Goal: Transaction & Acquisition: Obtain resource

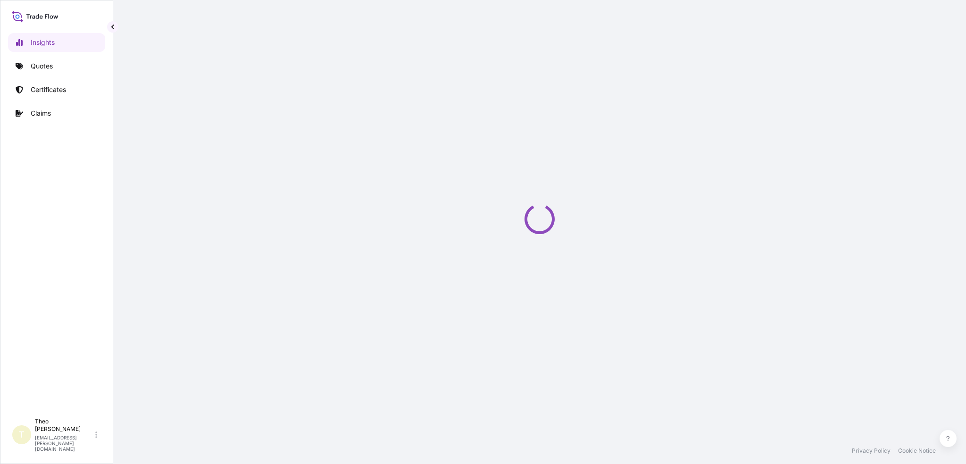
select select "2025"
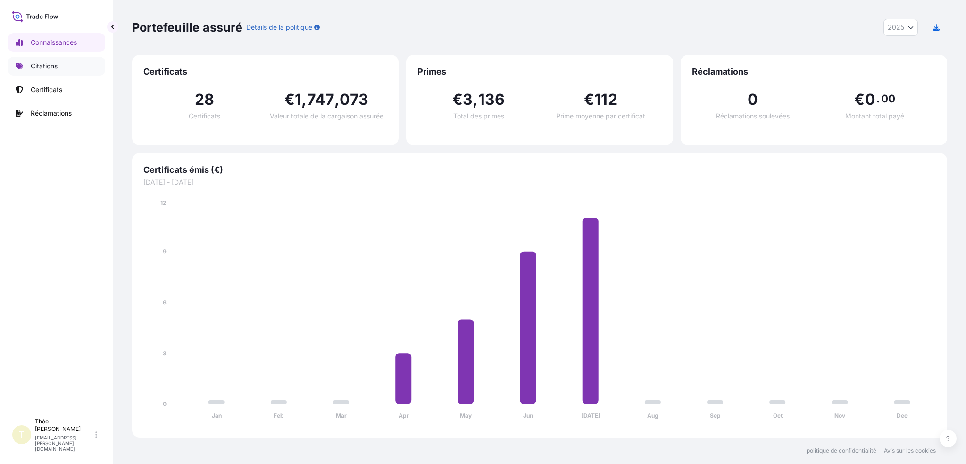
click at [49, 67] on font "Citations" at bounding box center [44, 66] width 27 height 8
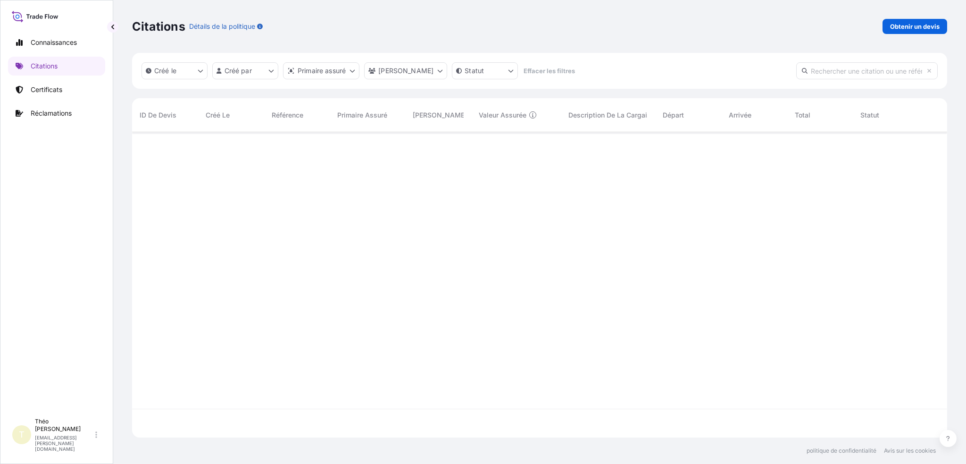
scroll to position [332, 807]
click at [902, 25] on font "Obtenir un devis" at bounding box center [915, 27] width 50 height 8
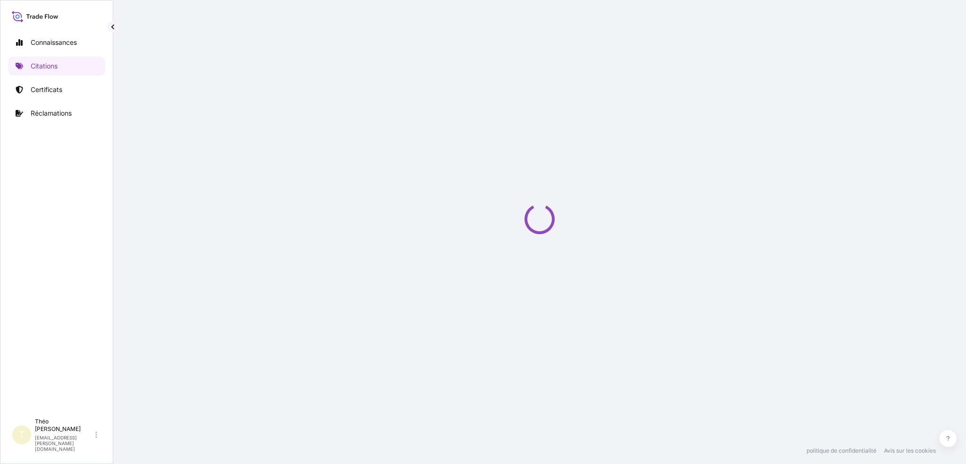
select select "Sea"
select select "21"
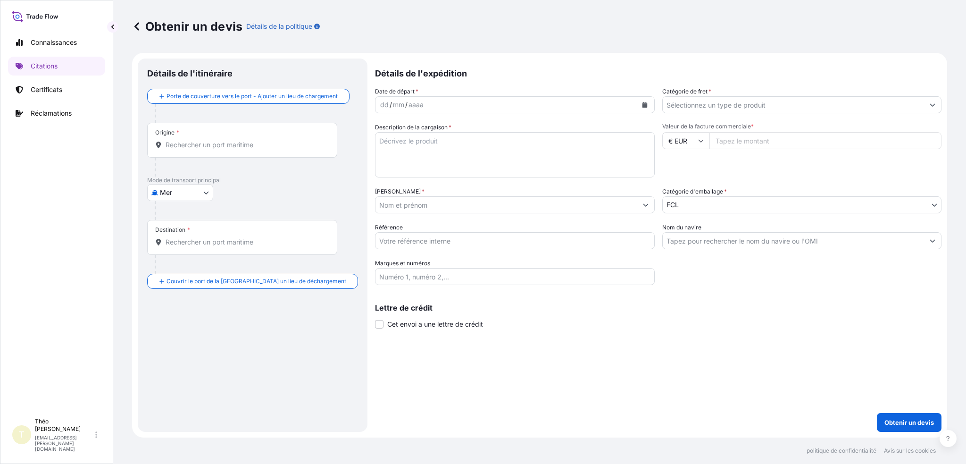
click at [199, 191] on body "Connaissances Citations Certificats Réclamations T Théo Daniel theo.daniel@fr.y…" at bounding box center [483, 232] width 966 height 464
click at [182, 233] on font "Atterrir" at bounding box center [176, 233] width 22 height 8
select select "Land"
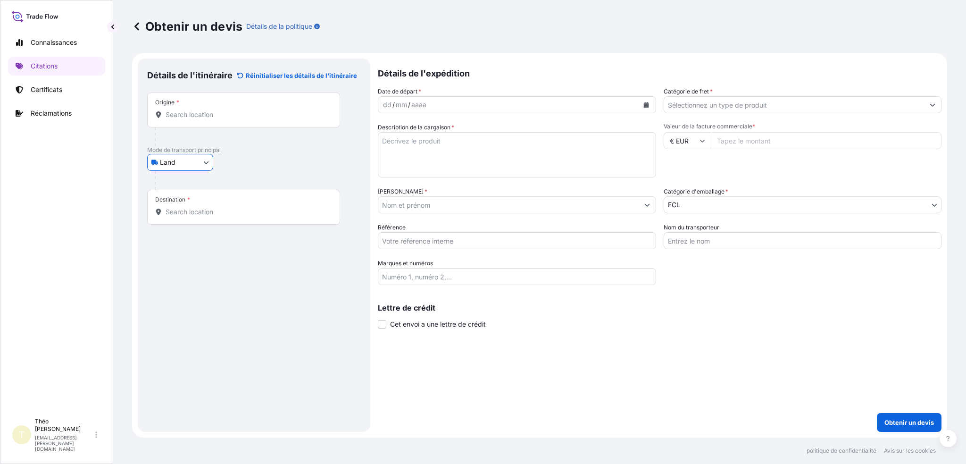
click at [260, 122] on div "Origine *" at bounding box center [243, 109] width 193 height 35
click at [260, 119] on input "Origine *" at bounding box center [247, 114] width 163 height 9
click at [196, 115] on input "Origine *" at bounding box center [247, 114] width 163 height 9
click at [228, 111] on input "Origine * Veuillez sélectionner une origine" at bounding box center [247, 114] width 163 height 9
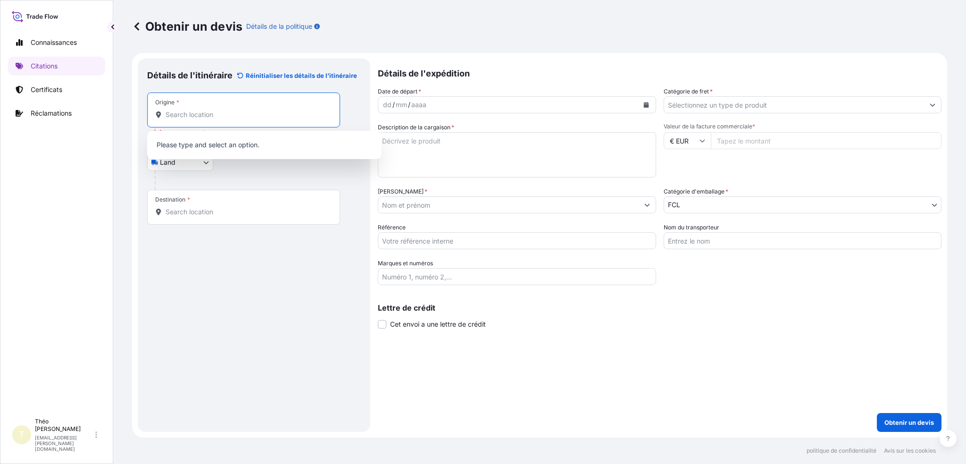
paste input "Cambs"
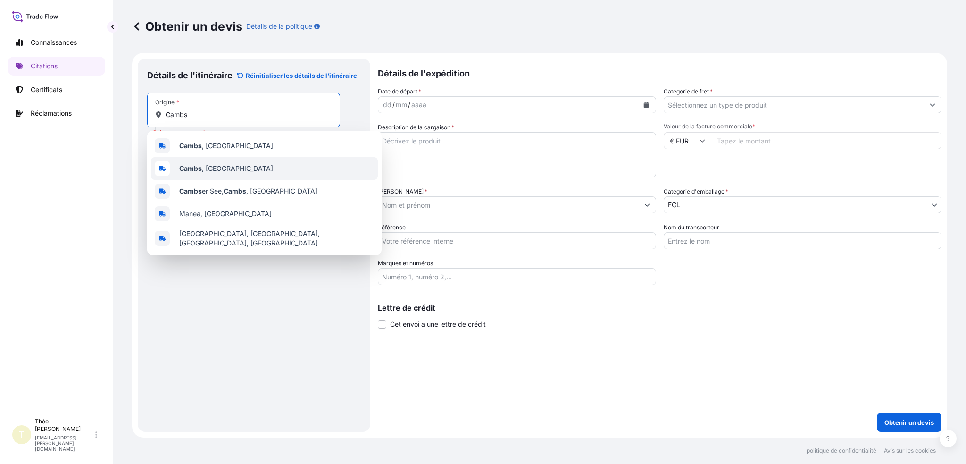
click at [234, 169] on div "Cambs , UK" at bounding box center [264, 168] width 227 height 23
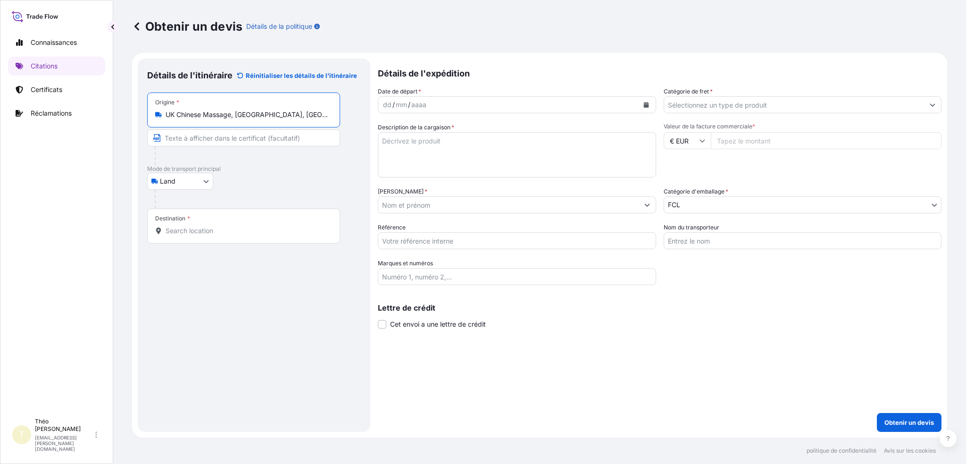
click at [234, 127] on div "Origine * UK Chinese Massage, Great Northern Road, Cambridge, Cambs, UK" at bounding box center [254, 128] width 214 height 73
click at [238, 121] on div "Origine * UK Chinese Massage, Great Northern Road, Cambridge, Cambs, UK" at bounding box center [243, 109] width 193 height 35
click at [238, 119] on input "UK Chinese Massage, Great Northern Road, Cambridge, Cambs, UK" at bounding box center [247, 114] width 163 height 9
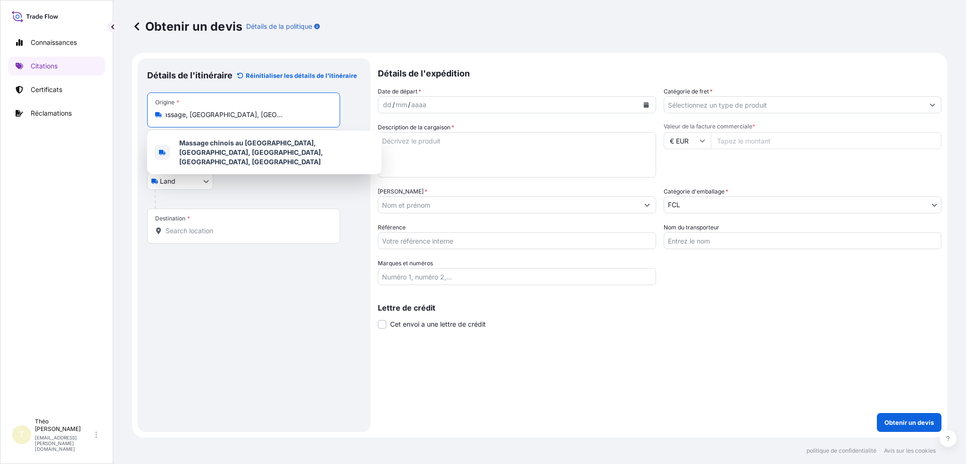
click at [239, 116] on input "UK Chinese Massage, Great Northern Road, Cambridge, Cambs, UK" at bounding box center [247, 114] width 163 height 9
paste input "Cambs"
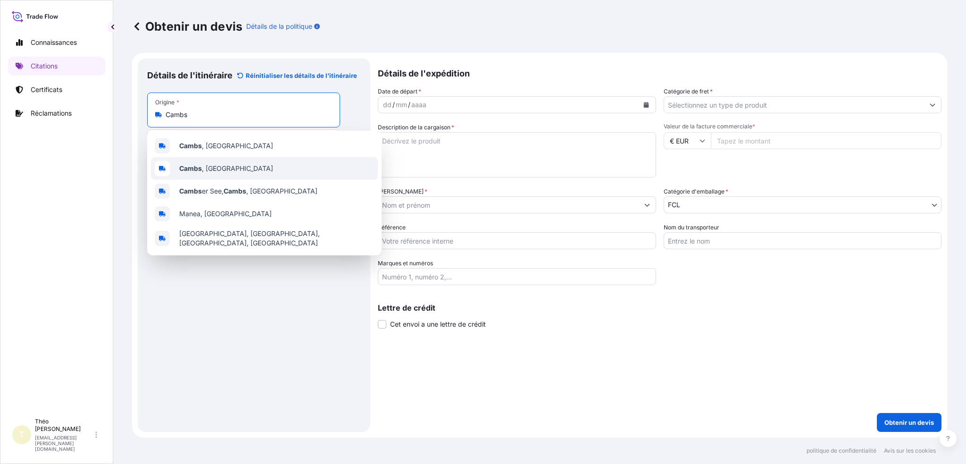
click at [227, 163] on div "Cambs , UK" at bounding box center [264, 168] width 227 height 23
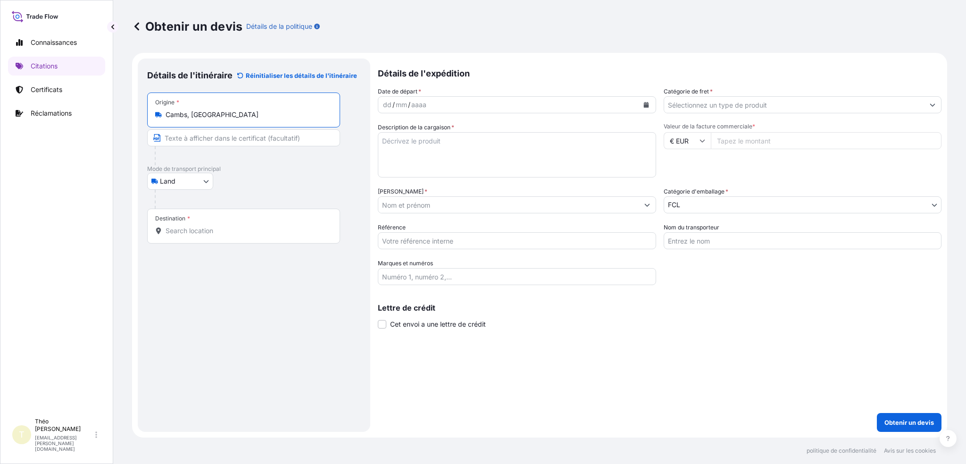
type input "Cambs, UK"
click at [199, 230] on input "Destination *" at bounding box center [247, 230] width 163 height 9
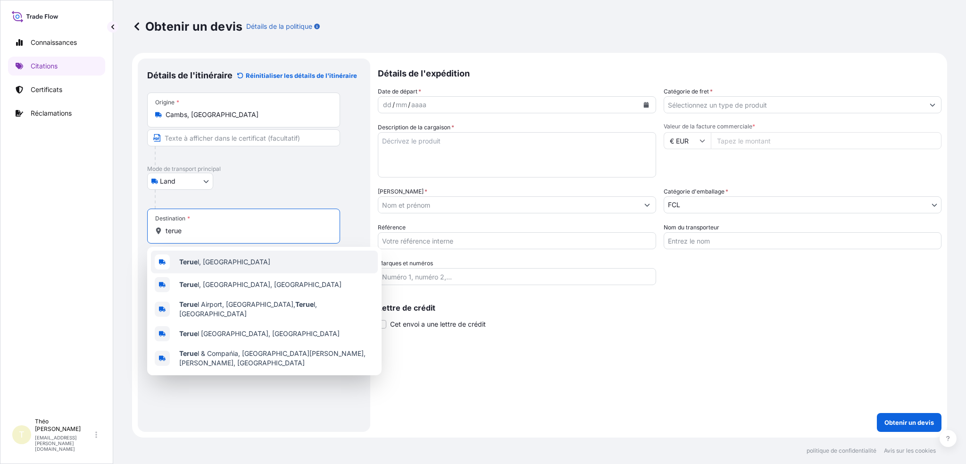
click at [209, 266] on span "Terue l, Spain" at bounding box center [224, 261] width 91 height 9
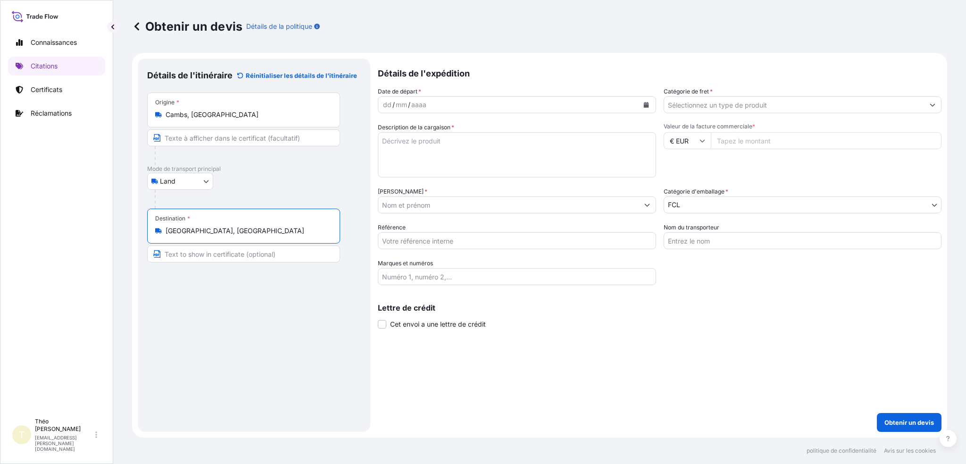
type input "Teruel, Spain"
click at [458, 110] on div "dd / mm / aaaa" at bounding box center [508, 104] width 260 height 17
click at [395, 104] on div "mm" at bounding box center [401, 104] width 13 height 11
click at [385, 108] on font "dd" at bounding box center [387, 104] width 8 height 8
click at [645, 106] on icon "Calendrier" at bounding box center [645, 105] width 5 height 6
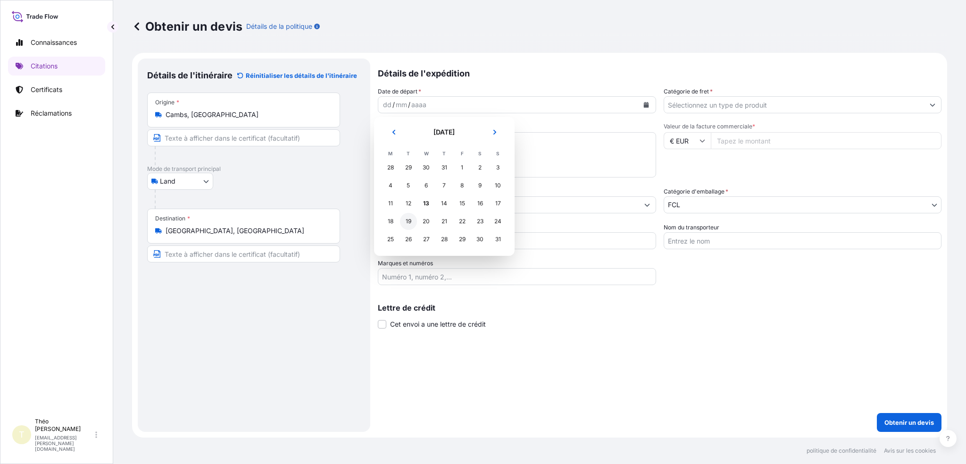
click at [404, 218] on div "19" at bounding box center [408, 221] width 17 height 17
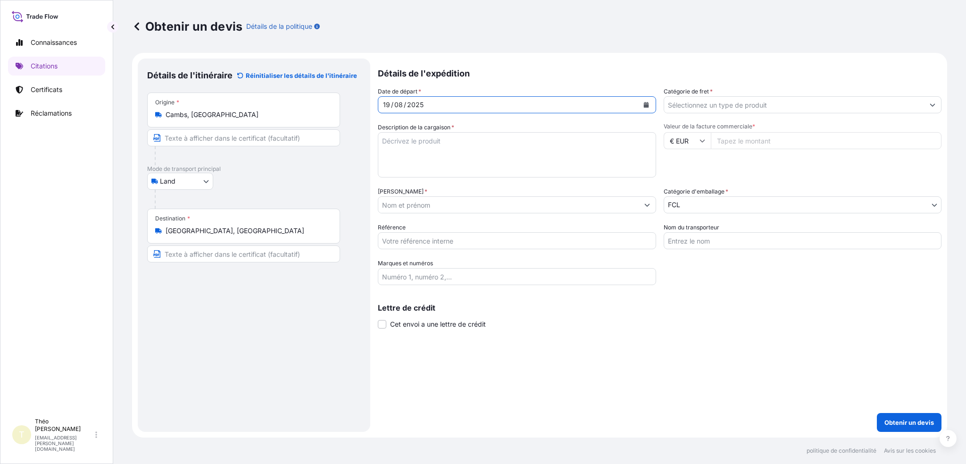
click at [445, 153] on textarea "Description de la cargaison *" at bounding box center [517, 154] width 278 height 45
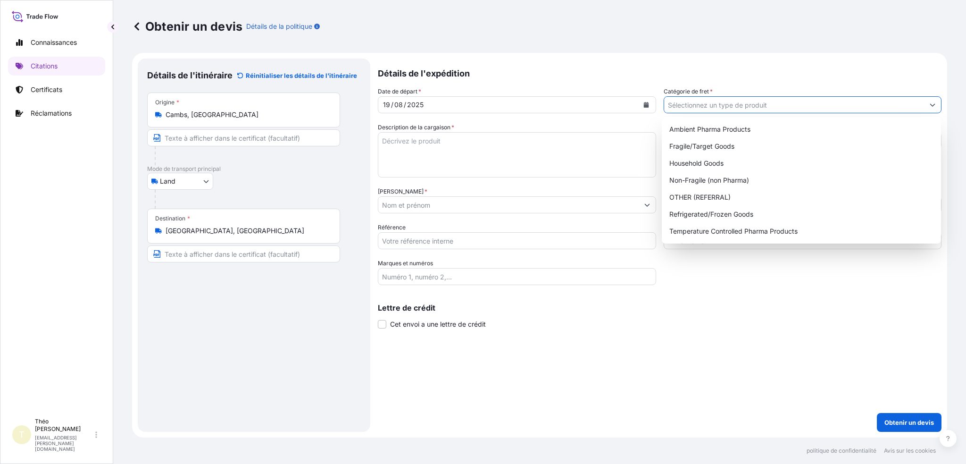
click at [740, 108] on input "Catégorie de fret *" at bounding box center [794, 104] width 260 height 17
click at [715, 279] on div "Date de départ * 19 / 08 / 2025 Catégorie de fret * Description de la cargaison…" at bounding box center [660, 186] width 564 height 198
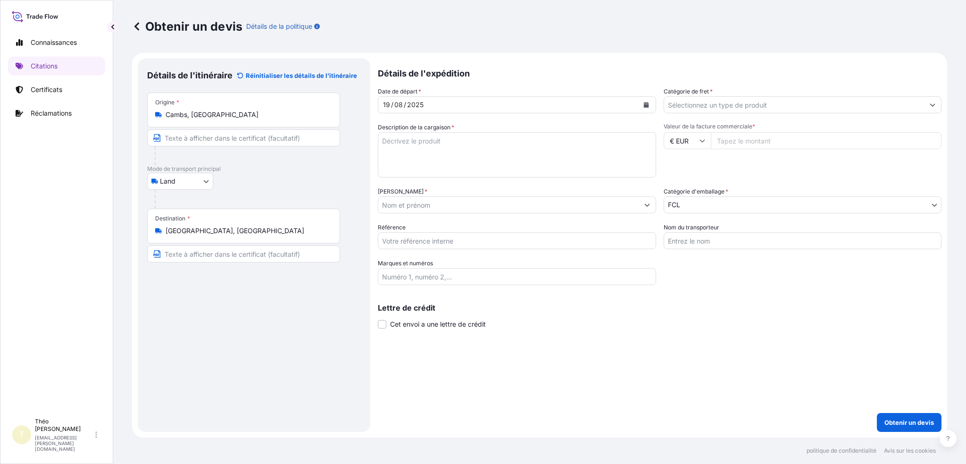
click at [408, 208] on input "Nommé Assuré *" at bounding box center [508, 204] width 260 height 17
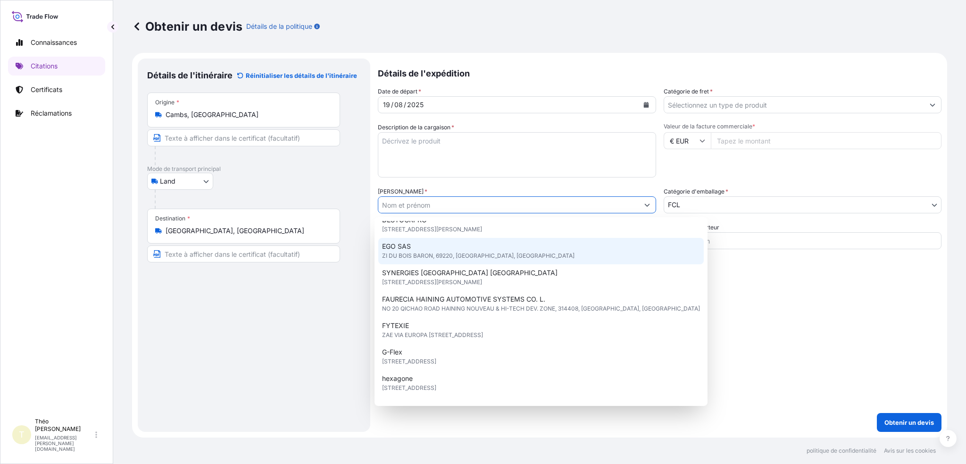
scroll to position [215, 0]
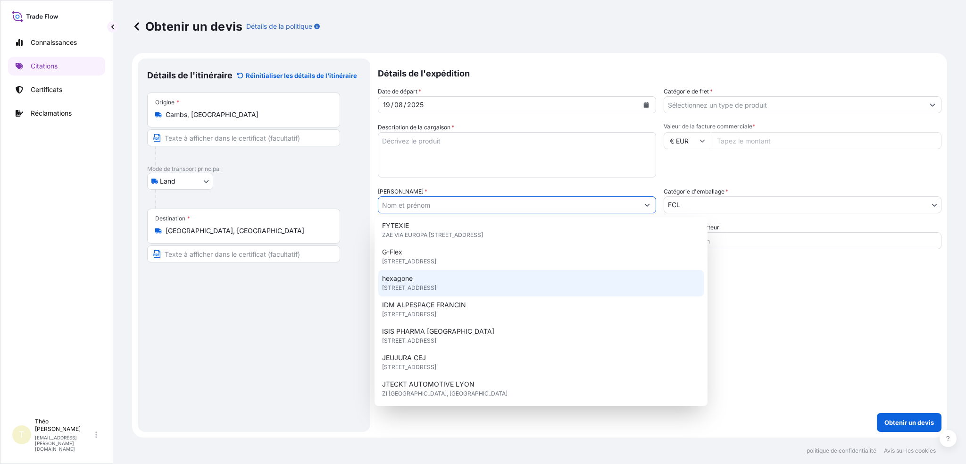
click at [745, 284] on div "Date de départ * 19 / 08 / 2025 Catégorie de fret * Description de la cargaison…" at bounding box center [660, 186] width 564 height 198
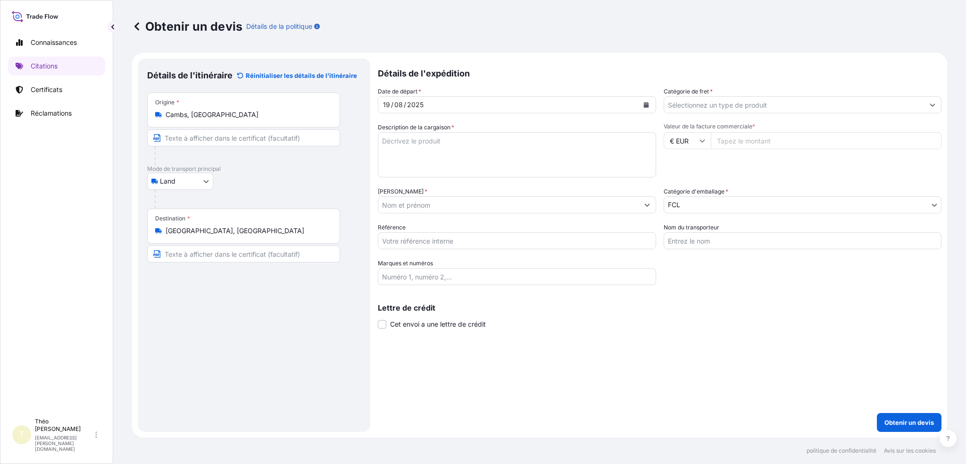
click at [424, 240] on input "Référence" at bounding box center [517, 240] width 278 height 17
click at [421, 159] on textarea "Description de la cargaison *" at bounding box center [517, 154] width 278 height 45
click at [741, 141] on input "Valeur de la facture commerciale *" at bounding box center [826, 140] width 231 height 17
click at [752, 139] on input "Valeur de la facture commerciale *" at bounding box center [826, 140] width 231 height 17
click at [693, 141] on input "€ EUR" at bounding box center [687, 140] width 47 height 17
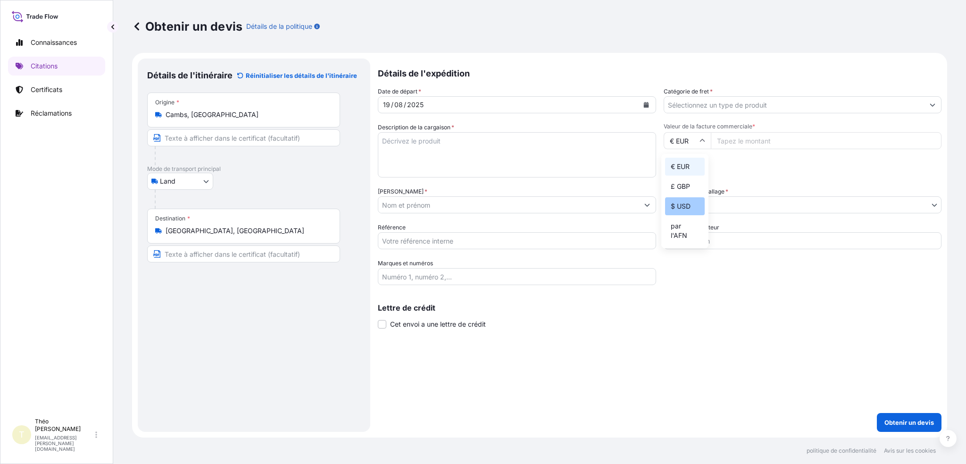
click at [686, 205] on font "$ USD" at bounding box center [681, 206] width 20 height 8
type input "$ USD"
click at [764, 141] on input "Valeur de la facture commerciale *" at bounding box center [826, 140] width 231 height 17
paste input "4564"
type input "4564"
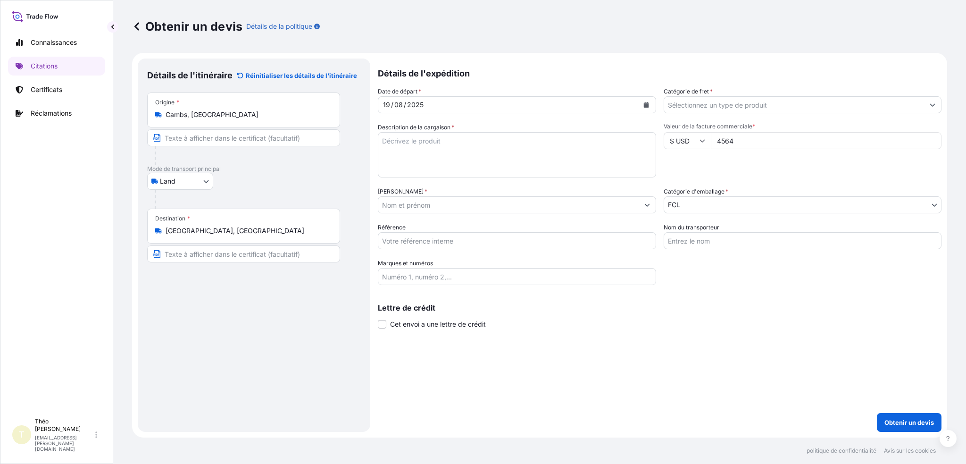
click at [710, 203] on body "Connaissances Citations Certificats Réclamations T Théo Daniel theo.daniel@fr.y…" at bounding box center [483, 232] width 966 height 464
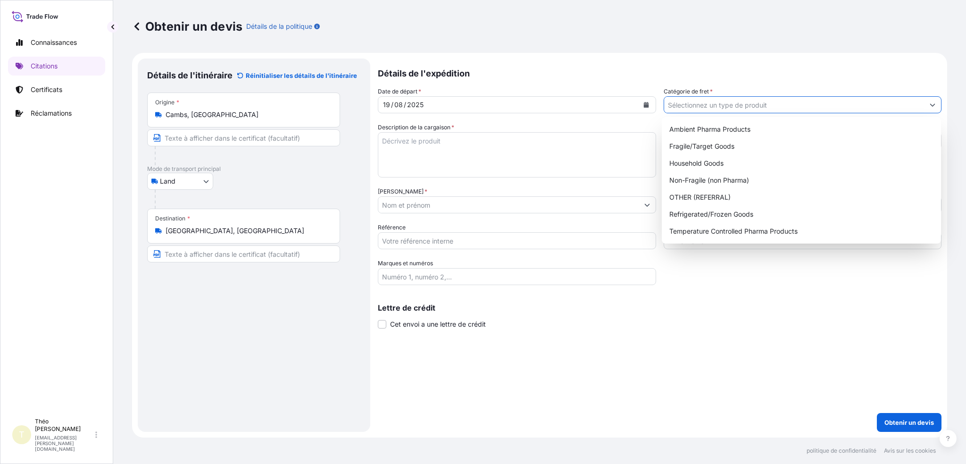
click at [703, 105] on input "Catégorie de fret *" at bounding box center [794, 104] width 260 height 17
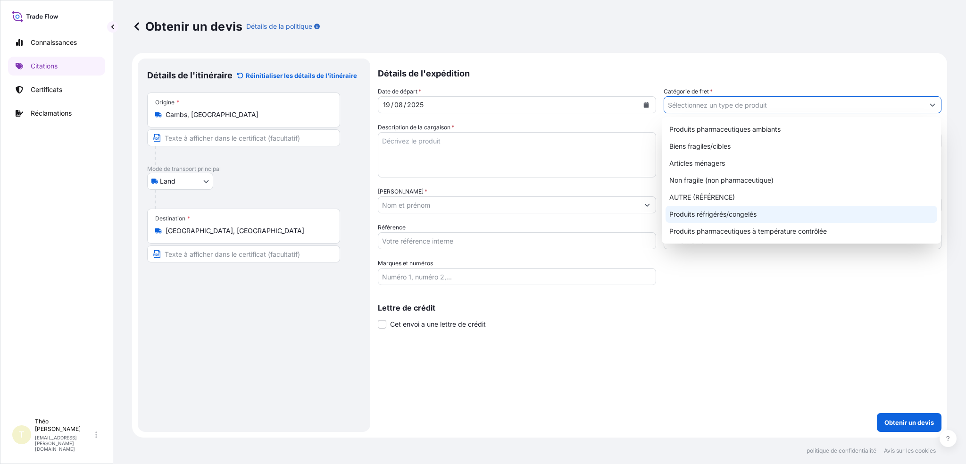
click at [756, 212] on font "Produits réfrigérés/congelés" at bounding box center [712, 214] width 87 height 8
type input "Refrigerated/Frozen Goods"
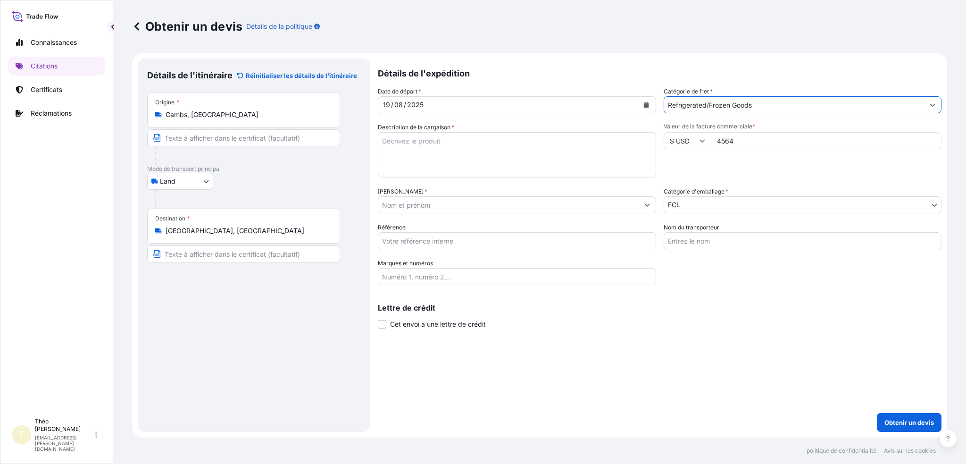
click at [434, 243] on input "Référence" at bounding box center [517, 240] width 278 height 17
click at [533, 161] on textarea "Description de la cargaison *" at bounding box center [517, 154] width 278 height 45
click at [451, 140] on textarea "Description de la cargaison *" at bounding box center [517, 154] width 278 height 45
type textarea "Pièces de Carbon"
click at [460, 140] on textarea "Pièces de Carbon" at bounding box center [517, 154] width 278 height 45
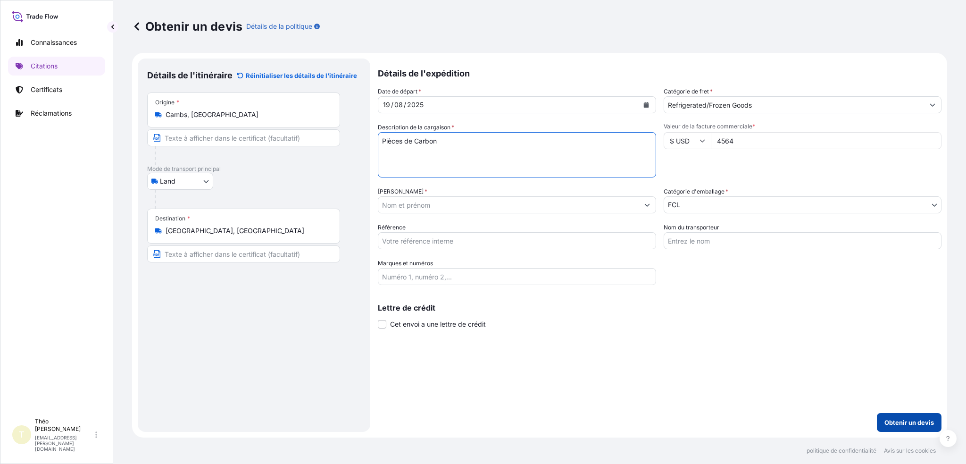
click at [908, 422] on font "Obtenir un devis" at bounding box center [909, 422] width 50 height 8
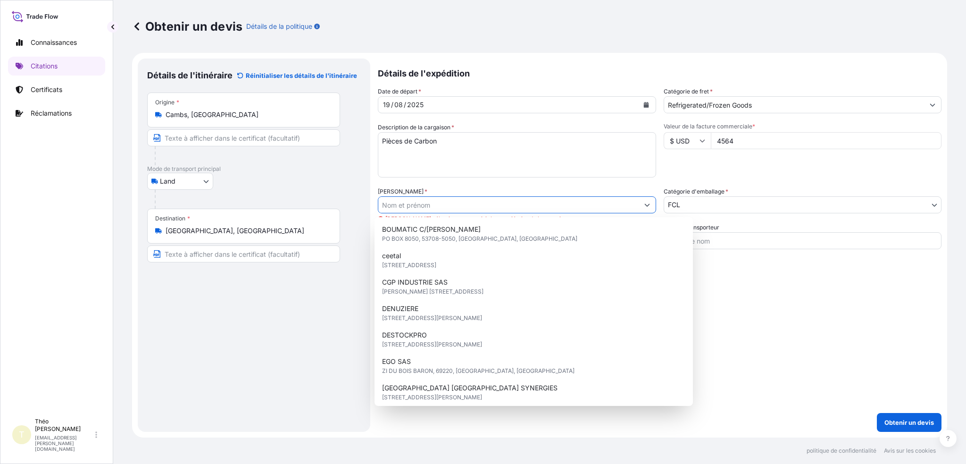
click at [402, 199] on input "Nommé Assuré *" at bounding box center [508, 204] width 260 height 17
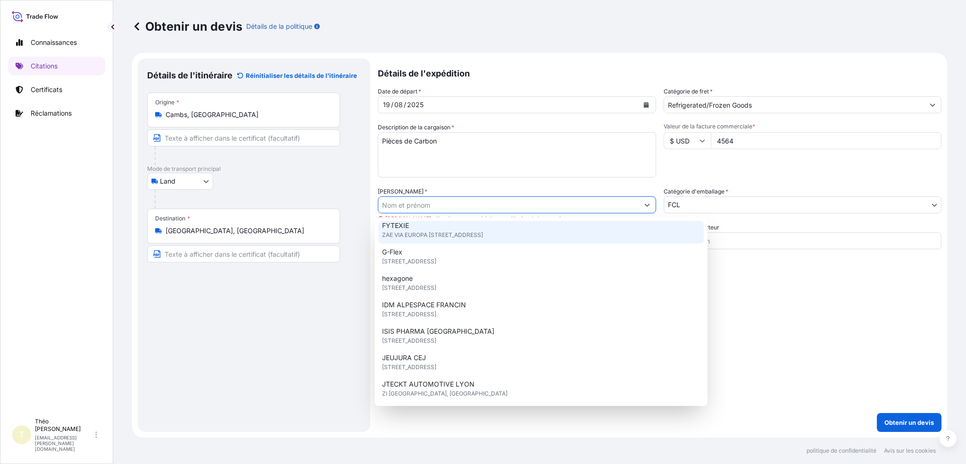
click at [407, 199] on input "Nommé Assuré *" at bounding box center [508, 204] width 260 height 17
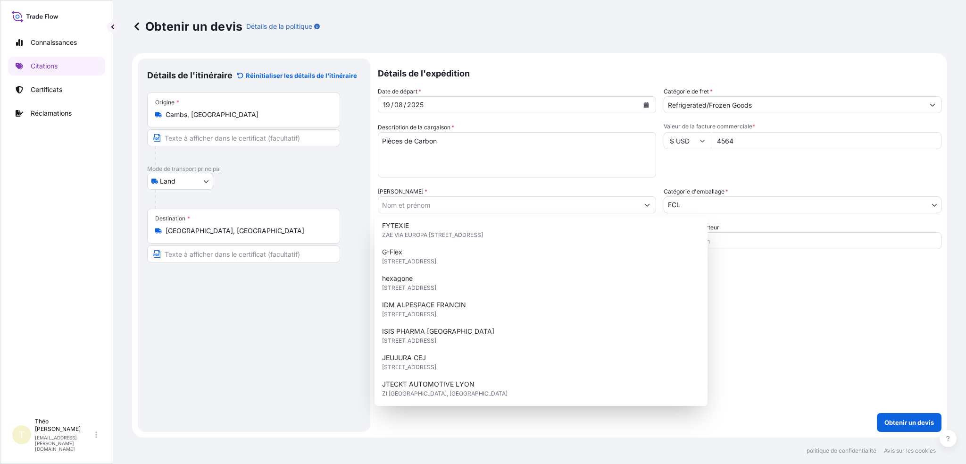
click at [722, 328] on div "Détails de l'expédition Date de départ * 19 / 08 / 2025 Catégorie de fret * Ref…" at bounding box center [660, 244] width 564 height 373
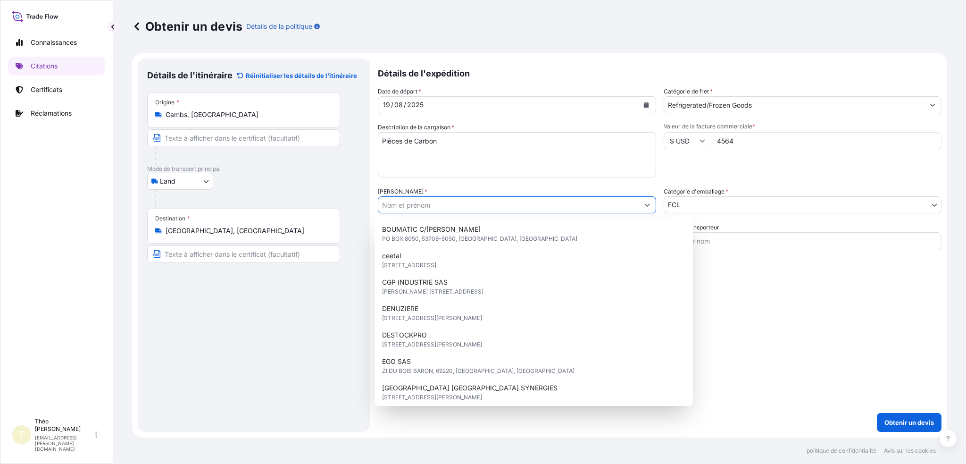
click at [438, 205] on input "Nommé Assuré *" at bounding box center [508, 204] width 260 height 17
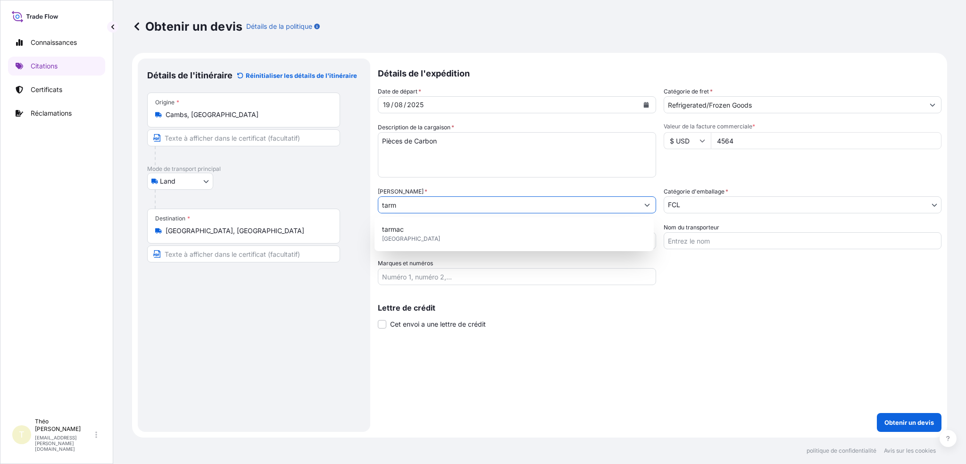
drag, startPoint x: 416, startPoint y: 207, endPoint x: 362, endPoint y: 207, distance: 54.2
click at [362, 207] on form "Détails de l'itinéraire Réinitialiser les détails de l'itinéraire Lieu de charg…" at bounding box center [539, 245] width 815 height 384
paste input "HEATCON"
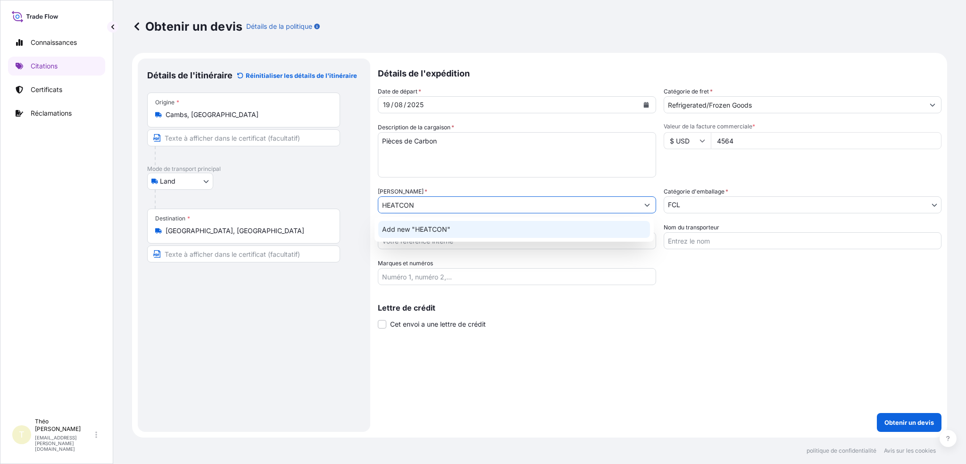
drag, startPoint x: 433, startPoint y: 201, endPoint x: 351, endPoint y: 207, distance: 81.8
click at [351, 207] on form "Détails de l'itinéraire Réinitialiser les détails de l'itinéraire Lieu de charg…" at bounding box center [539, 245] width 815 height 384
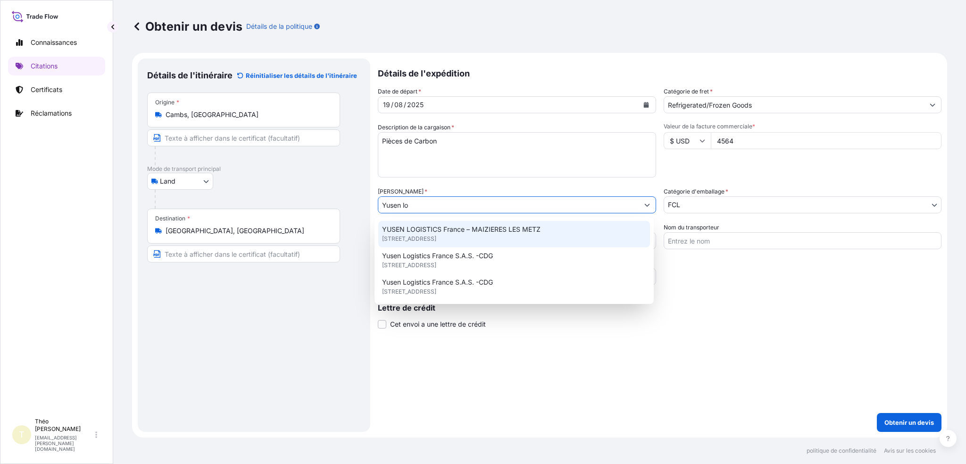
click at [436, 235] on span "69 route de Thionville, 57280, MAIZIERES LES METZ, FRANCE" at bounding box center [409, 238] width 54 height 9
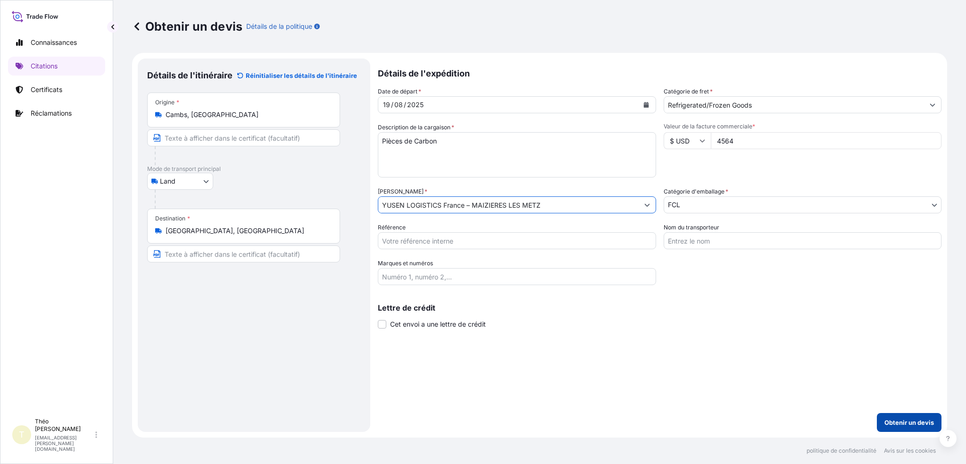
type input "YUSEN LOGISTICS France – MAIZIERES LES METZ"
click at [918, 426] on p "Obtenir un devis" at bounding box center [909, 421] width 50 height 9
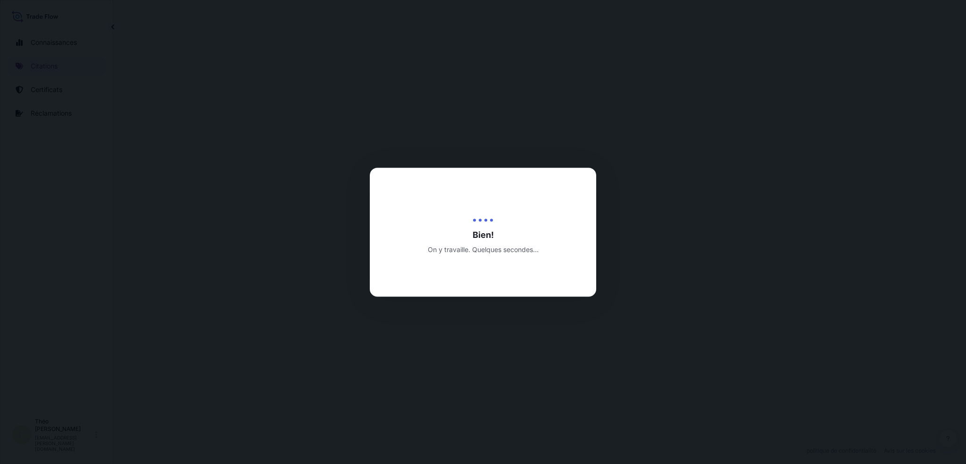
select select "Land"
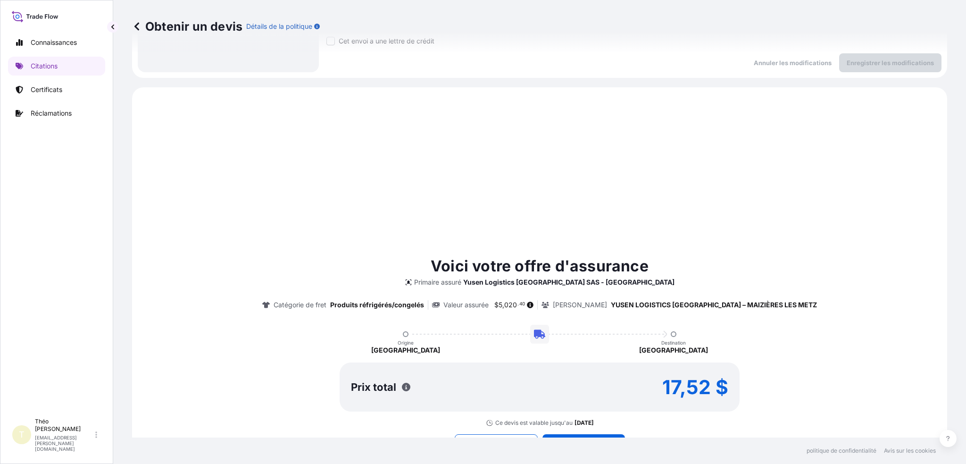
scroll to position [460, 0]
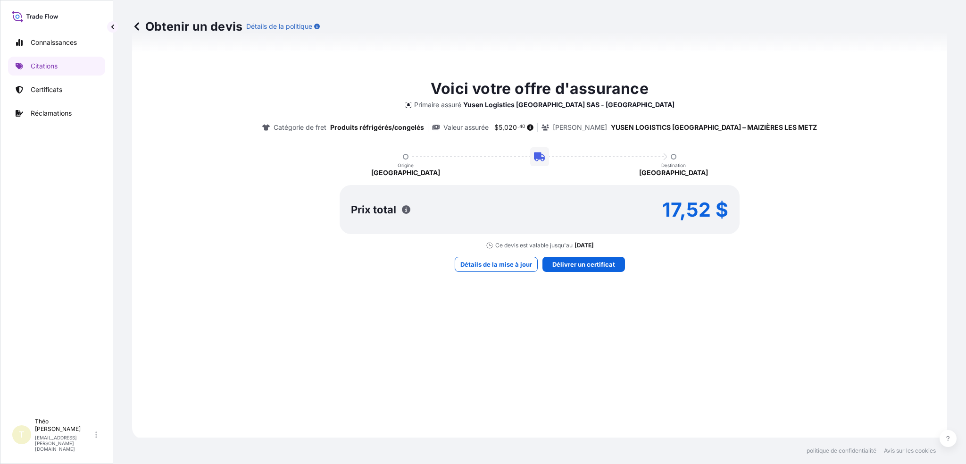
click at [135, 25] on icon at bounding box center [136, 26] width 9 height 9
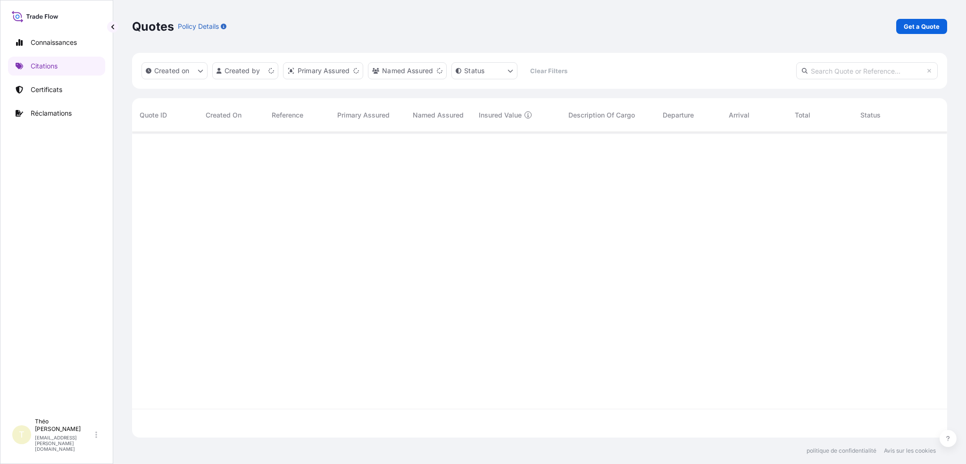
scroll to position [303, 807]
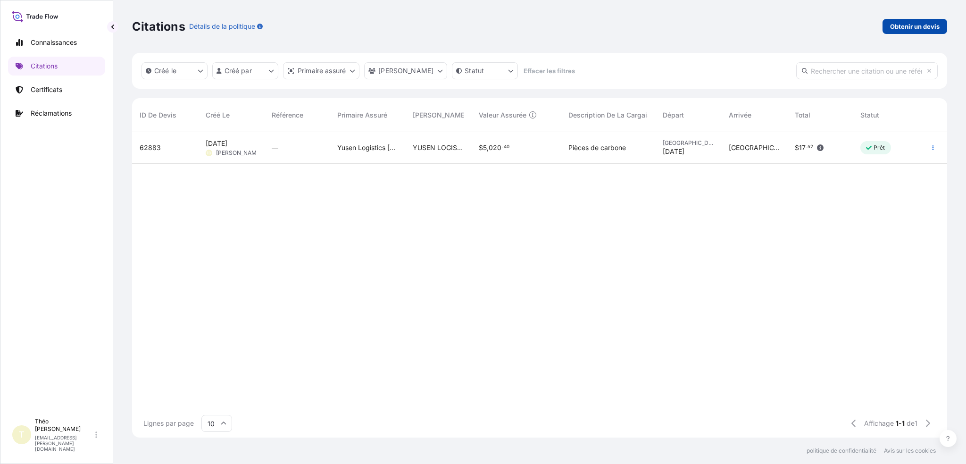
click at [902, 26] on font "Obtenir un devis" at bounding box center [915, 27] width 50 height 8
select select "Sea"
select select "21"
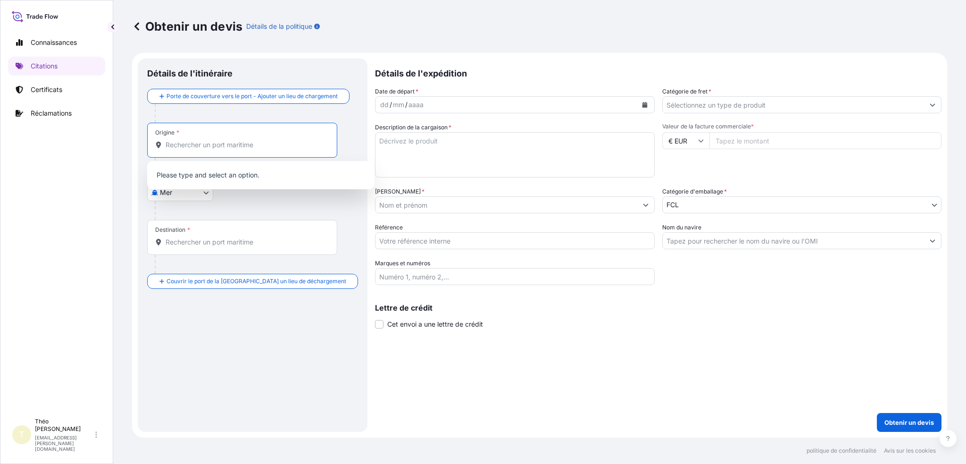
click at [175, 145] on input "Origine *" at bounding box center [246, 144] width 160 height 9
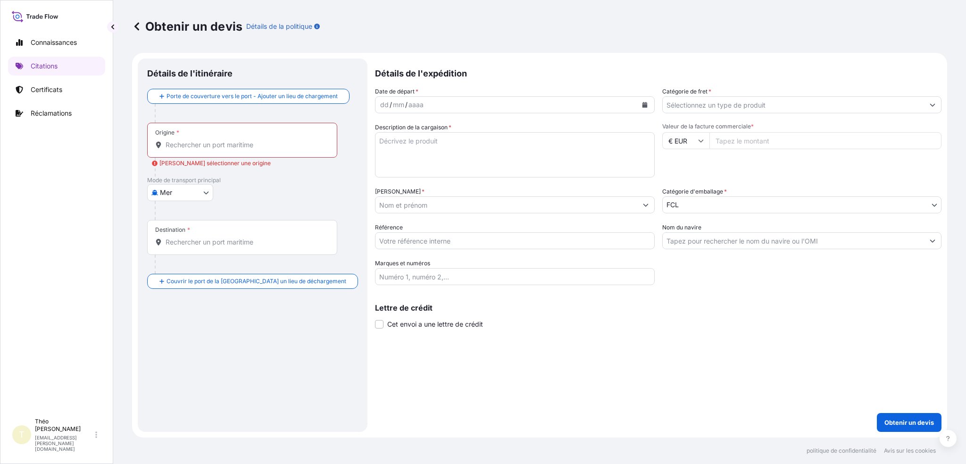
click at [185, 190] on body "Connaissances Citations Certificats Réclamations T Théo Daniel theo.daniel@fr.y…" at bounding box center [483, 232] width 966 height 464
click at [179, 234] on font "Atterrir" at bounding box center [176, 233] width 22 height 8
select select "Land"
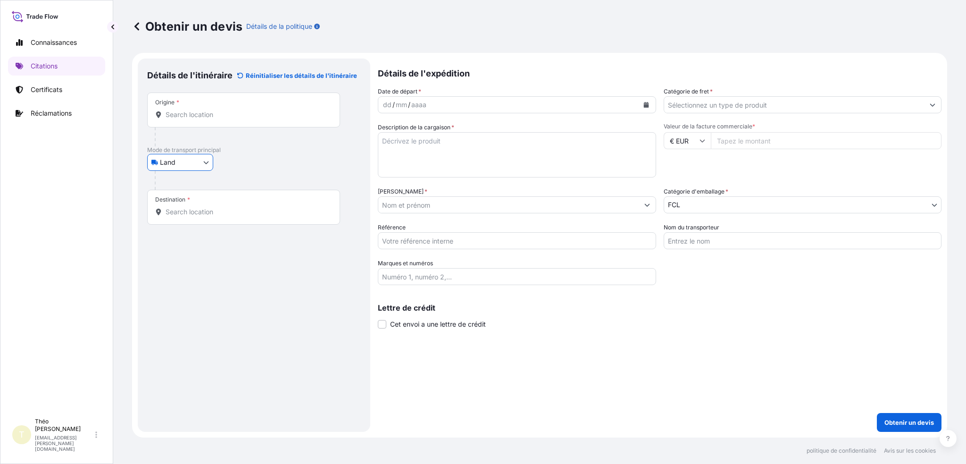
click at [187, 121] on div "Origine *" at bounding box center [243, 109] width 193 height 35
click at [187, 119] on input "Origine *" at bounding box center [247, 114] width 163 height 9
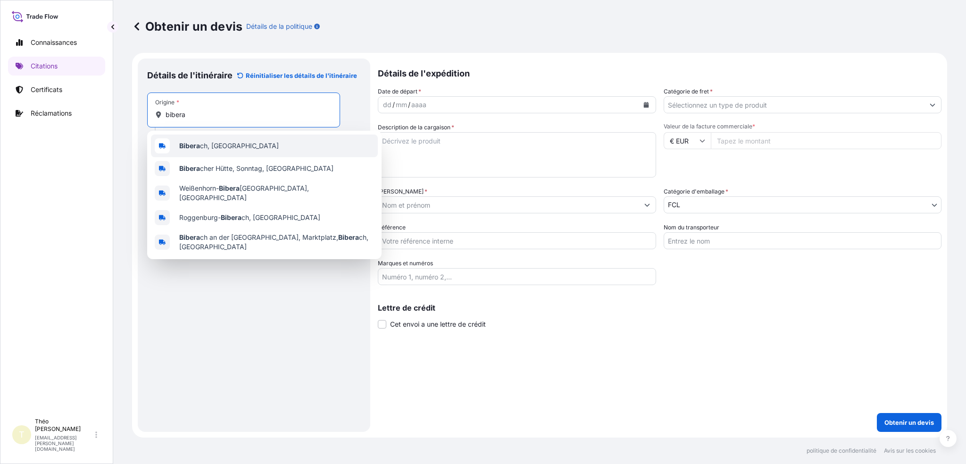
click at [209, 150] on span "Bibera ch, Germany" at bounding box center [229, 145] width 100 height 9
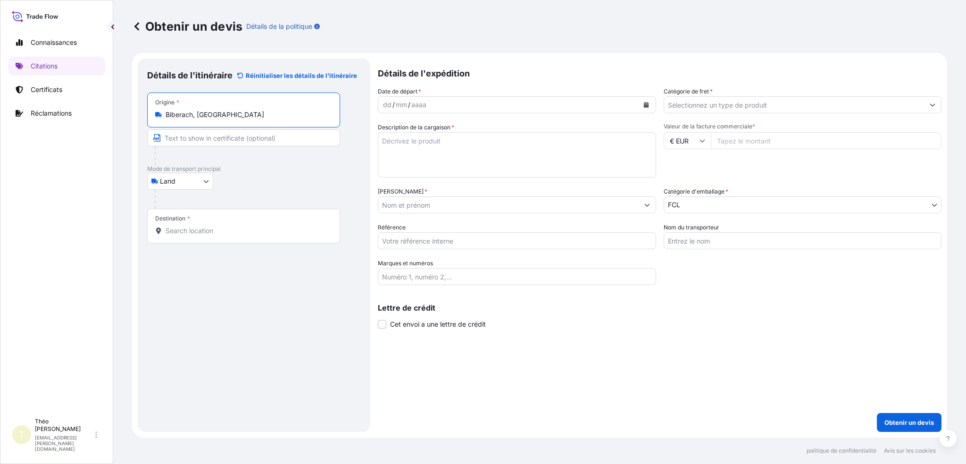
type input "Biberach, Germany"
click at [176, 226] on input "Destination *" at bounding box center [247, 230] width 163 height 9
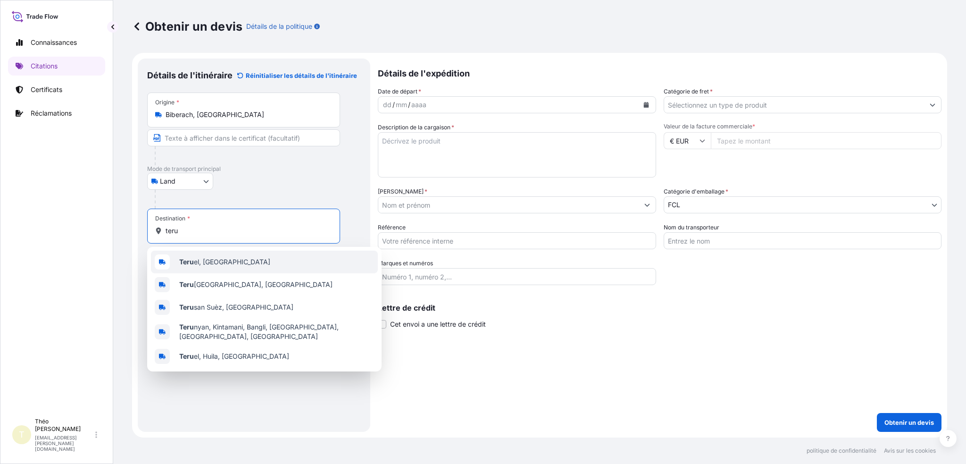
click at [195, 261] on span "Teru el, Spain" at bounding box center [224, 261] width 91 height 9
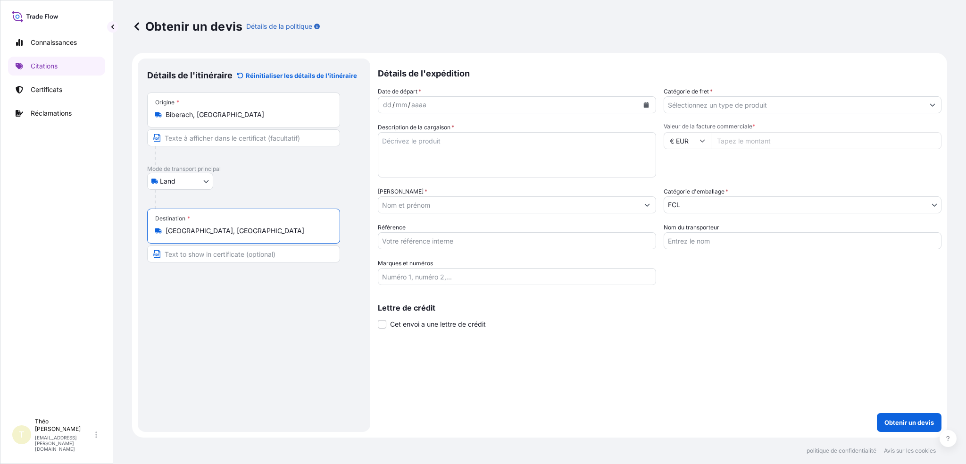
type input "Teruel, Spain"
click at [643, 107] on icon "Calendrier" at bounding box center [645, 105] width 5 height 6
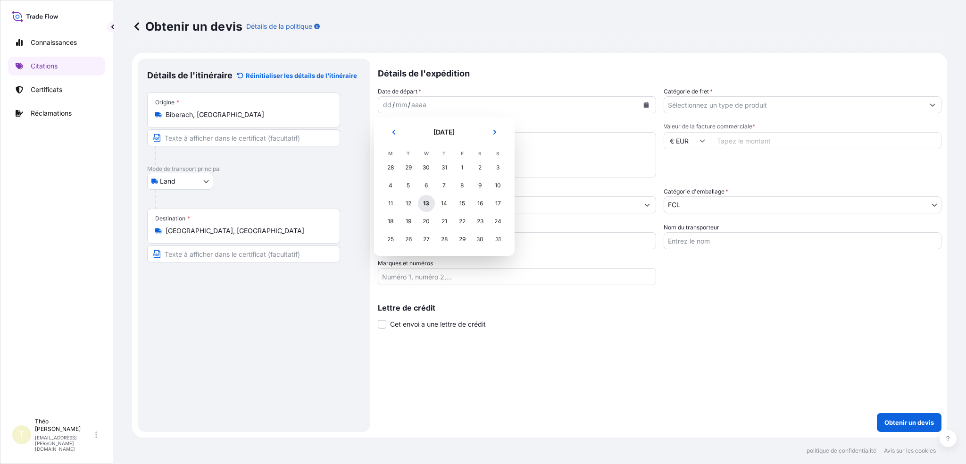
click at [425, 199] on font "13" at bounding box center [426, 203] width 6 height 9
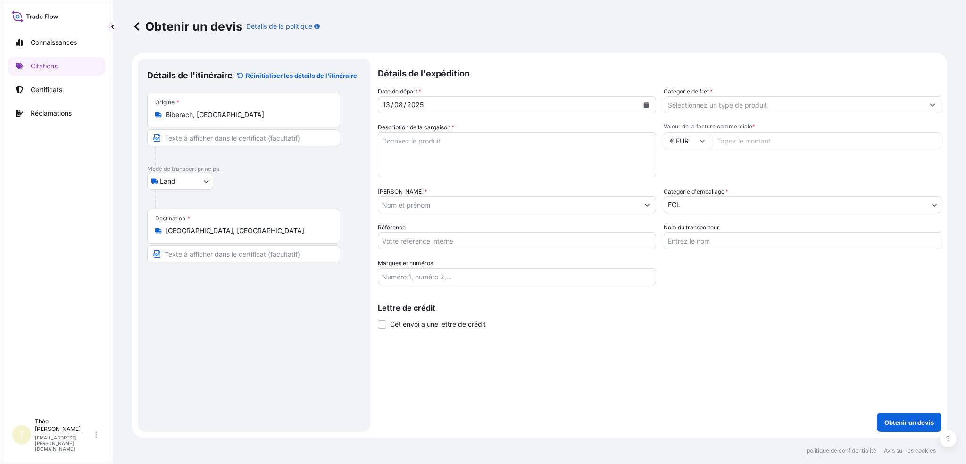
click at [735, 103] on input "Catégorie de fret *" at bounding box center [794, 104] width 260 height 17
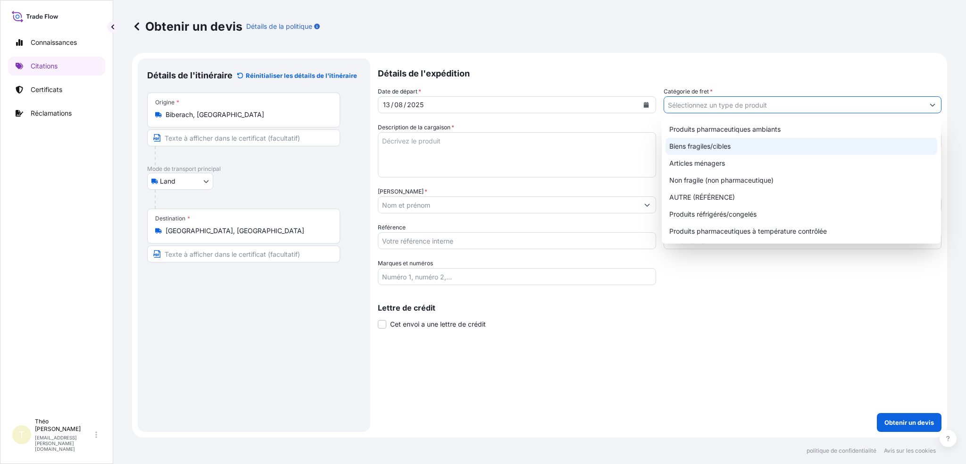
click at [709, 147] on font "Biens fragiles/cibles" at bounding box center [699, 146] width 61 height 8
type input "Fragile/Target Goods"
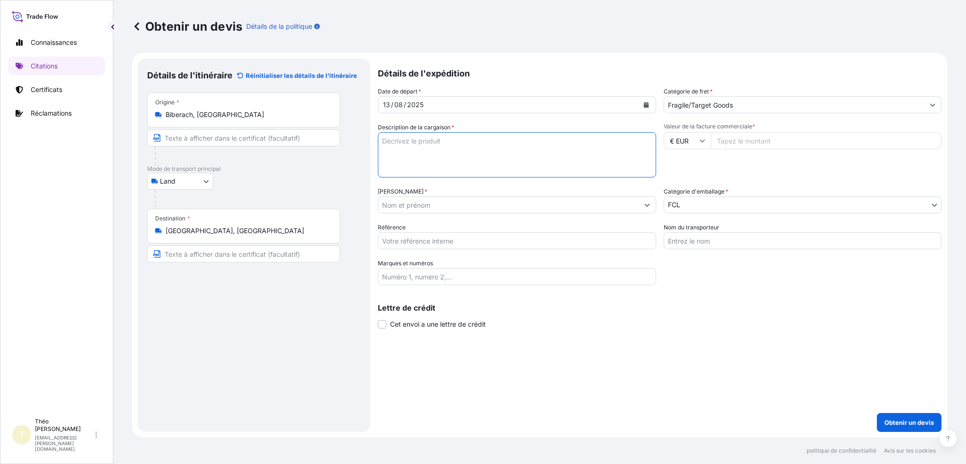
click at [503, 158] on textarea "Description de la cargaison *" at bounding box center [517, 154] width 278 height 45
click at [729, 141] on input "Valeur de la facture commerciale *" at bounding box center [826, 140] width 231 height 17
click at [413, 138] on textarea "Pièce aéronotique" at bounding box center [517, 154] width 278 height 45
type textarea "Pièce aéronautique"
click at [735, 144] on input "Valeur de la facture commerciale *" at bounding box center [826, 140] width 231 height 17
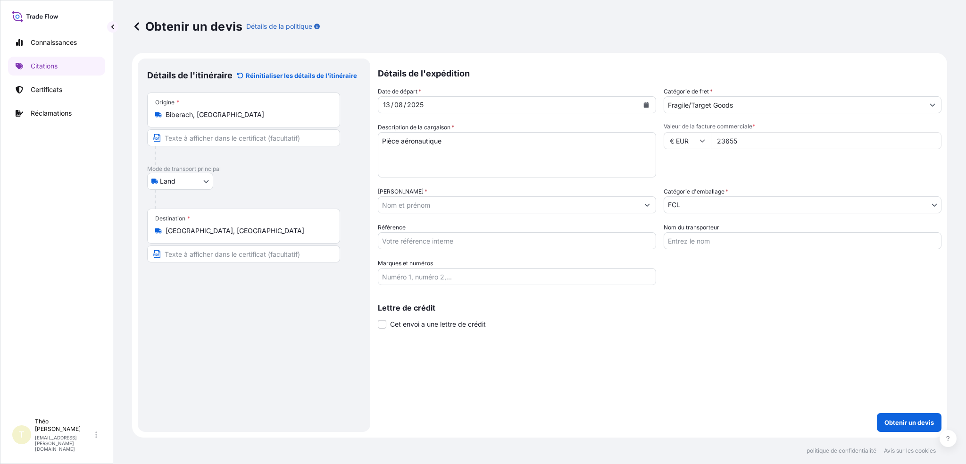
type input "23655"
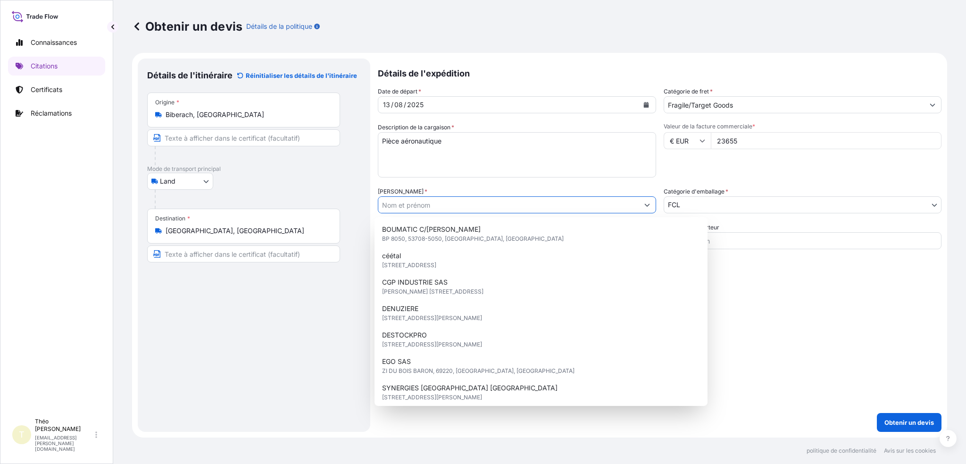
click at [462, 203] on input "Nommé Assuré *" at bounding box center [508, 204] width 260 height 17
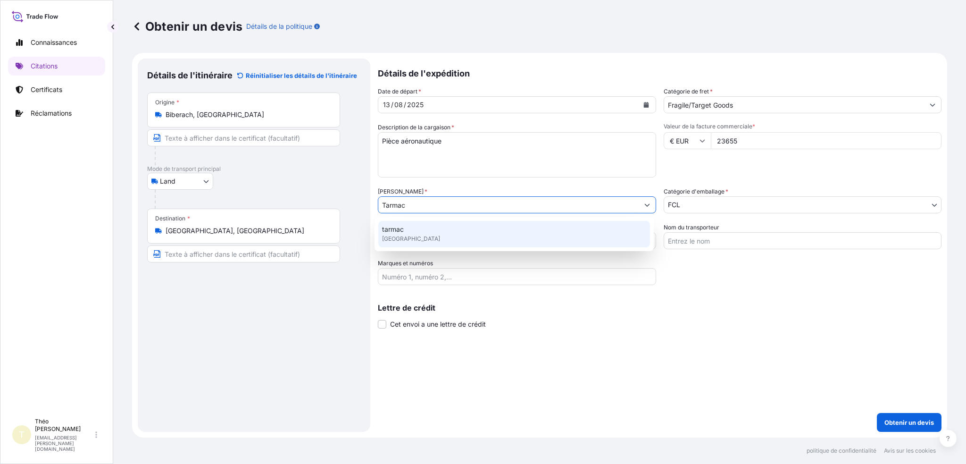
click at [382, 205] on input "Tarmac" at bounding box center [508, 204] width 260 height 17
type input "T"
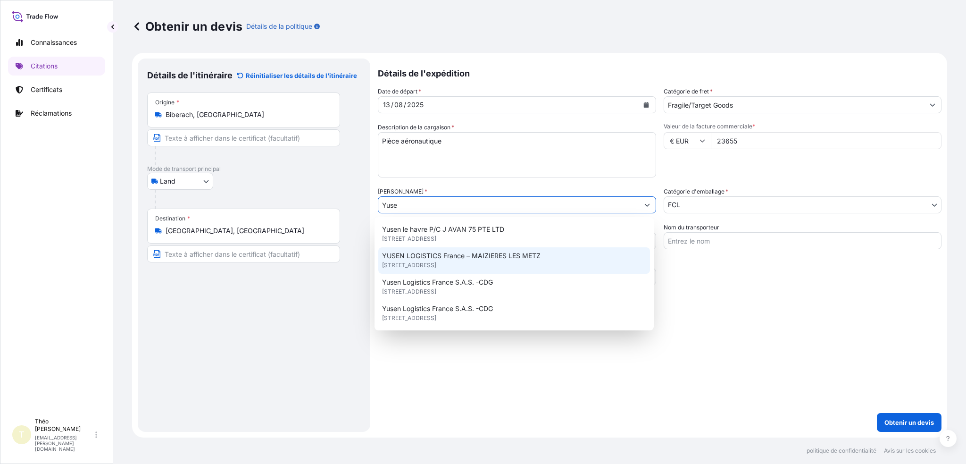
click at [426, 265] on span "69 route de Thionville, 57280, MAIZIERES LES METZ, FRANCE" at bounding box center [409, 264] width 54 height 9
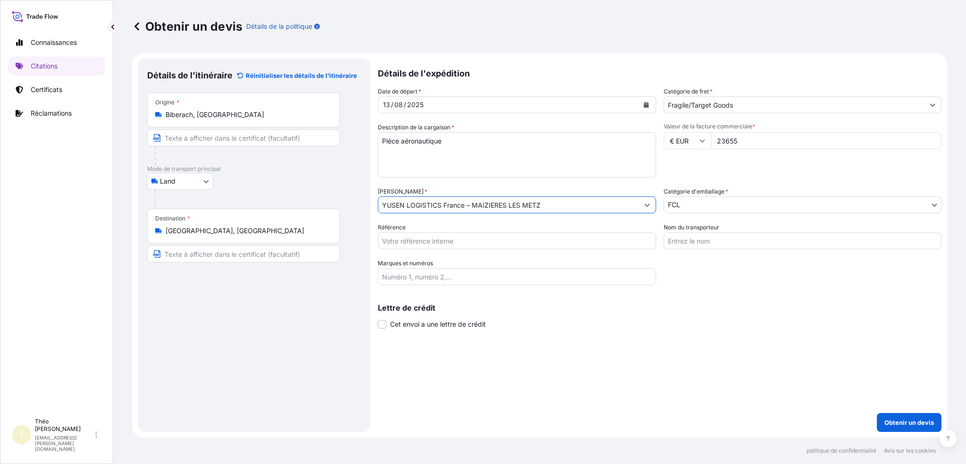
type input "YUSEN LOGISTICS France – MAIZIERES LES METZ"
click at [726, 201] on body "0 options available. 4 options available. Connaissances Citations Certificats R…" at bounding box center [483, 232] width 966 height 464
click at [904, 418] on font "Obtenir un devis" at bounding box center [909, 422] width 50 height 8
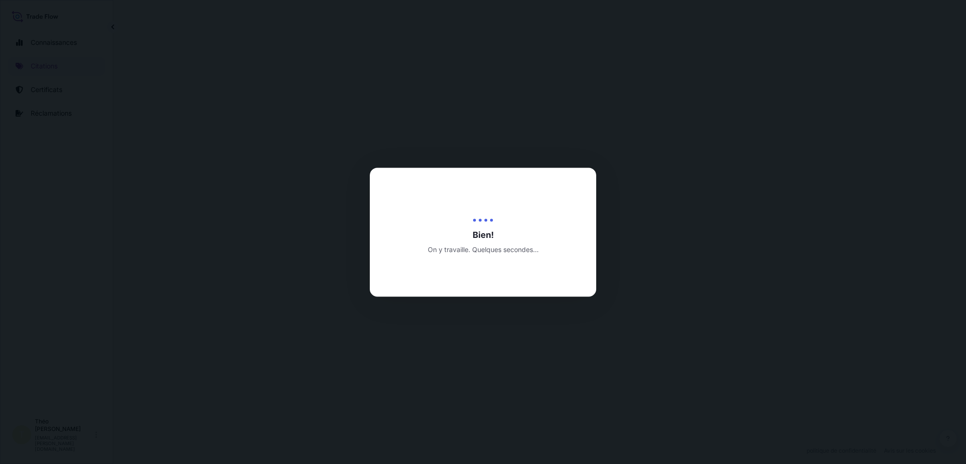
select select "Land"
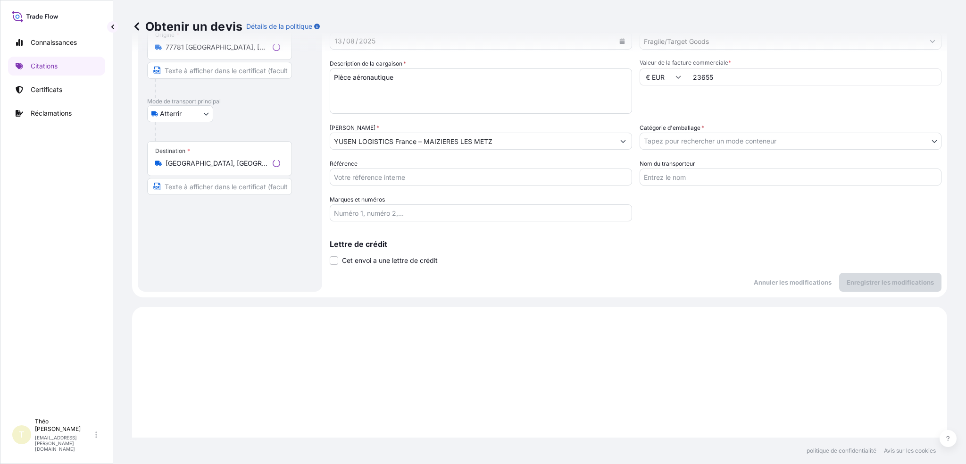
scroll to position [323, 0]
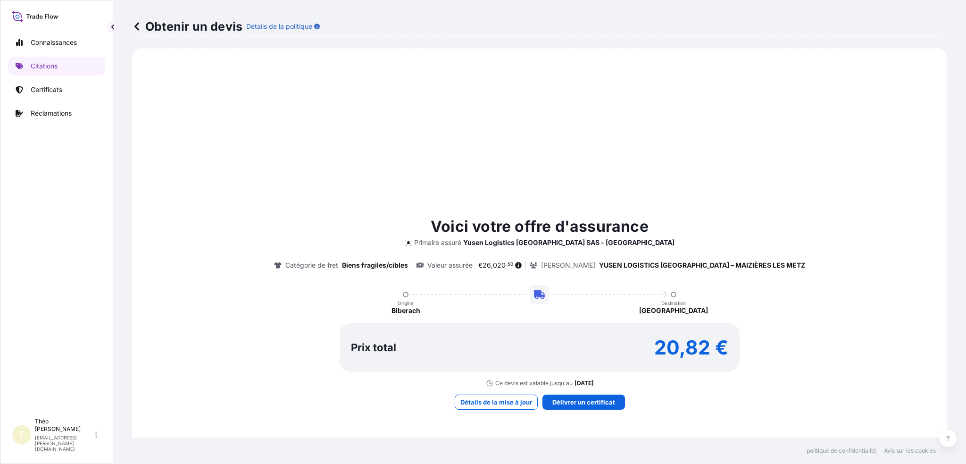
click at [133, 23] on icon at bounding box center [136, 26] width 9 height 9
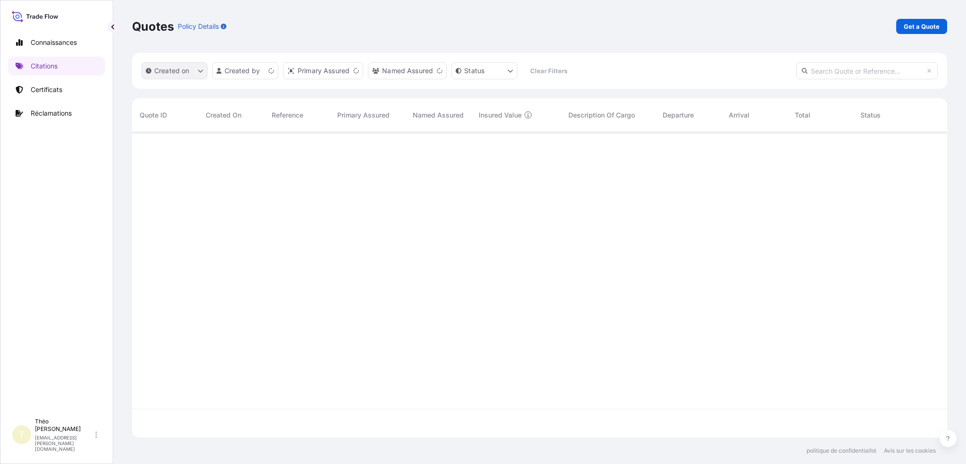
scroll to position [303, 807]
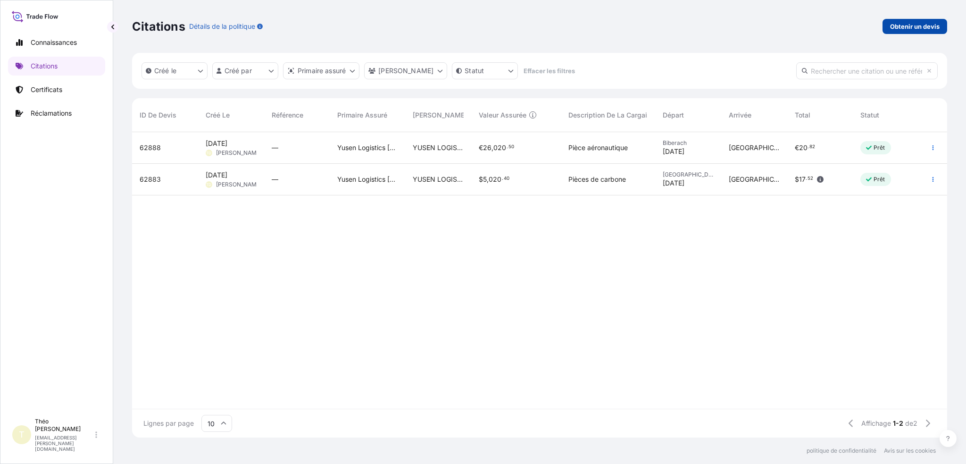
click at [904, 28] on font "Obtenir un devis" at bounding box center [915, 27] width 50 height 8
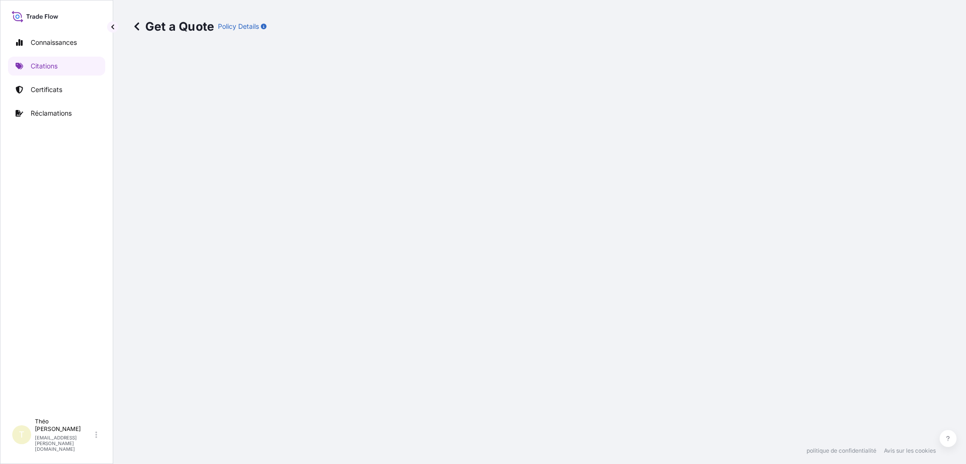
select select "Sea"
select select "21"
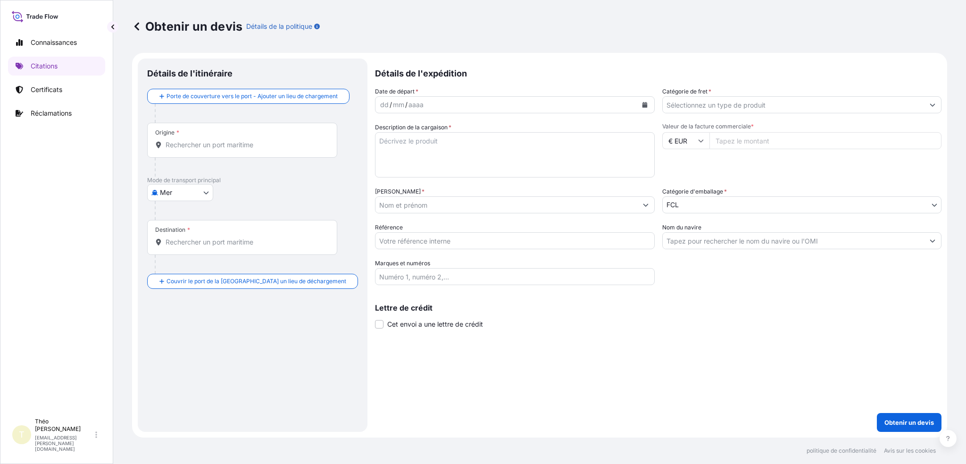
click at [198, 190] on body "Connaissances Citations Certificats Réclamations T Théo Daniel theo.daniel@fr.y…" at bounding box center [483, 232] width 966 height 464
click at [184, 230] on font "Atterrir" at bounding box center [176, 233] width 22 height 8
select select "Land"
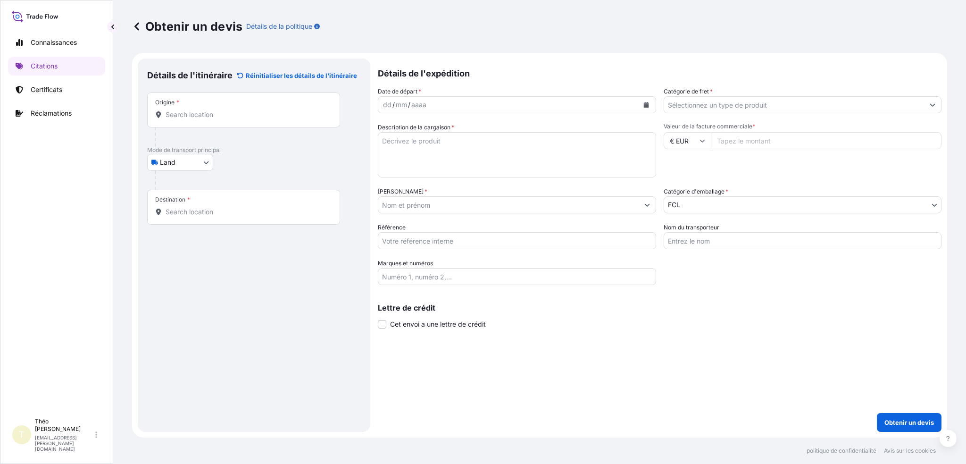
click at [204, 107] on div "Origine *" at bounding box center [243, 109] width 193 height 35
click at [204, 110] on input "Origine *" at bounding box center [247, 114] width 163 height 9
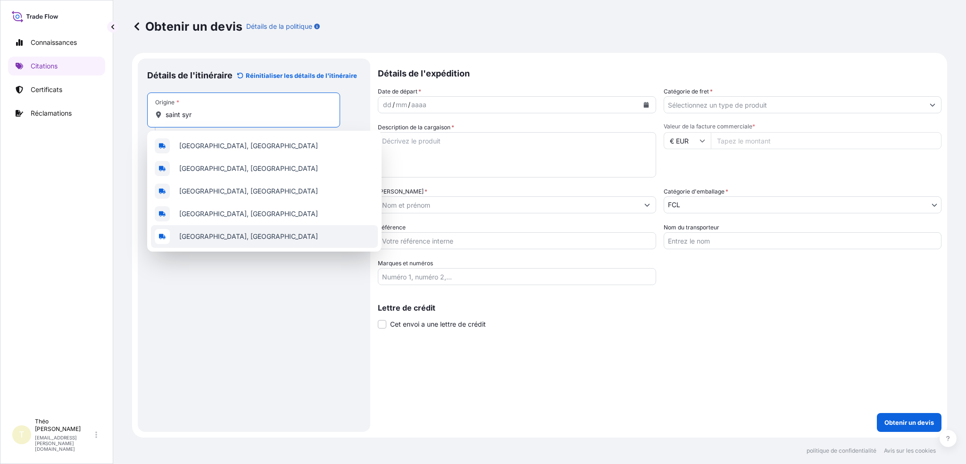
click at [224, 233] on span "Saint-Cyr-en-Val, France" at bounding box center [248, 236] width 139 height 9
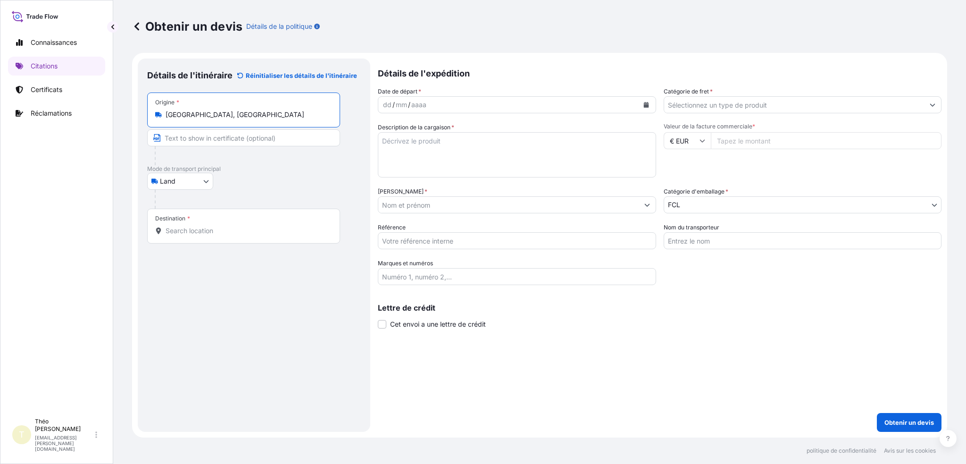
type input "Saint-Cyr-en-Val, France"
click at [202, 234] on input "Destination *" at bounding box center [247, 230] width 163 height 9
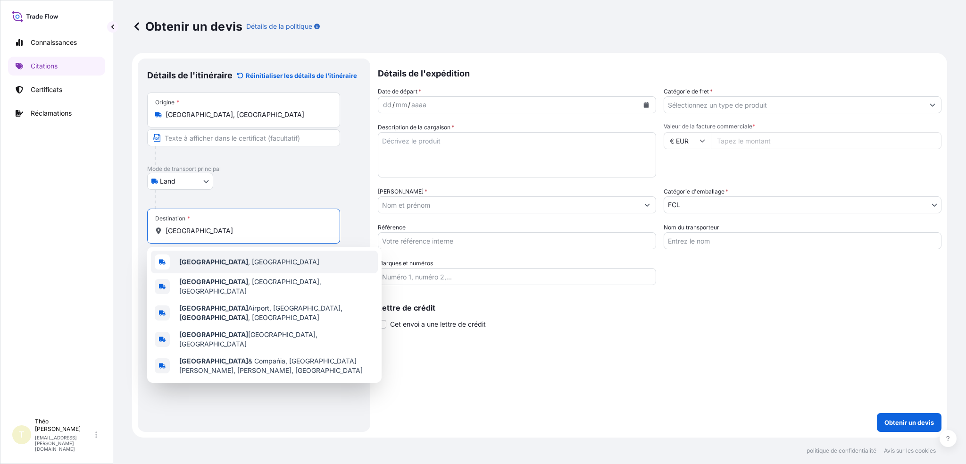
click at [211, 259] on span "Teruel , Spain" at bounding box center [249, 261] width 140 height 9
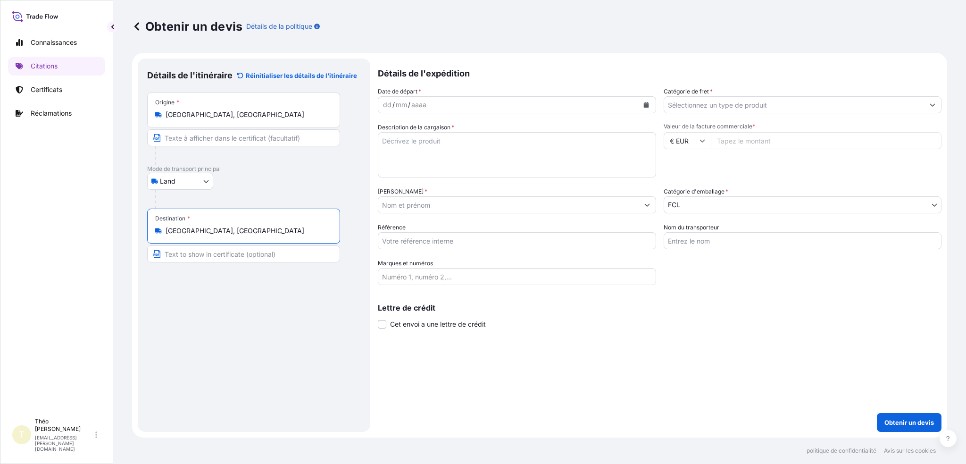
type input "Teruel, Spain"
click at [647, 103] on button "Calendrier" at bounding box center [646, 104] width 15 height 15
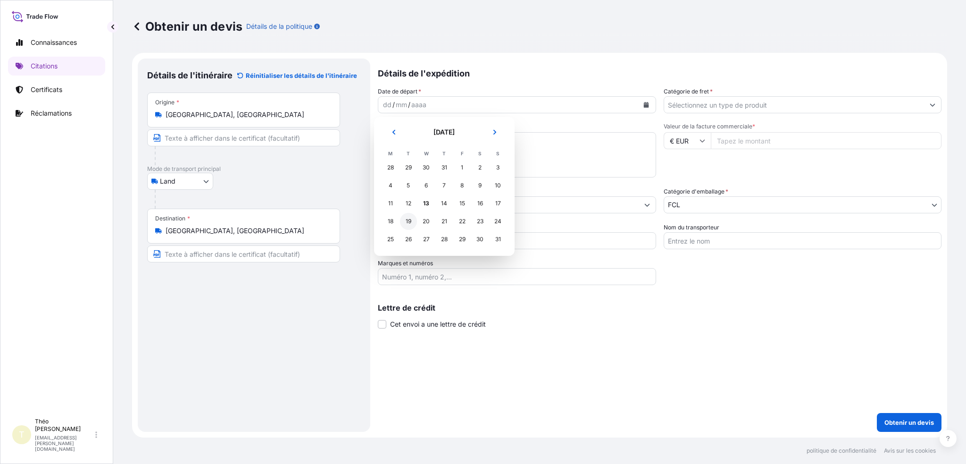
click at [407, 217] on font "19" at bounding box center [409, 220] width 6 height 7
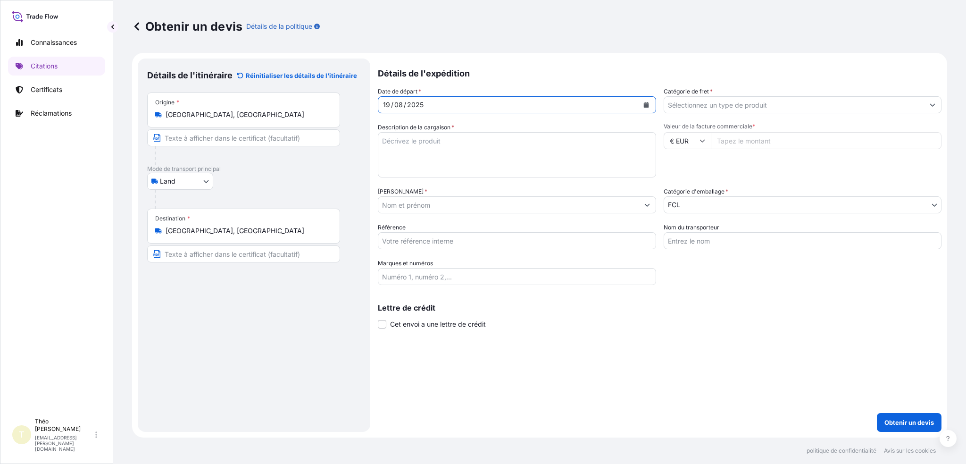
click at [708, 105] on input "Catégorie de fret *" at bounding box center [794, 104] width 260 height 17
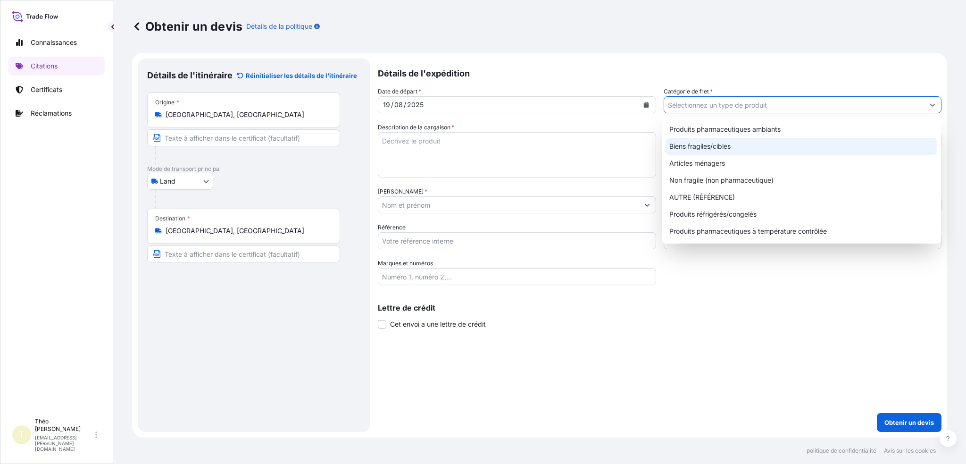
click at [718, 150] on font "Biens fragiles/cibles" at bounding box center [699, 146] width 61 height 8
type input "Fragile/Target Goods"
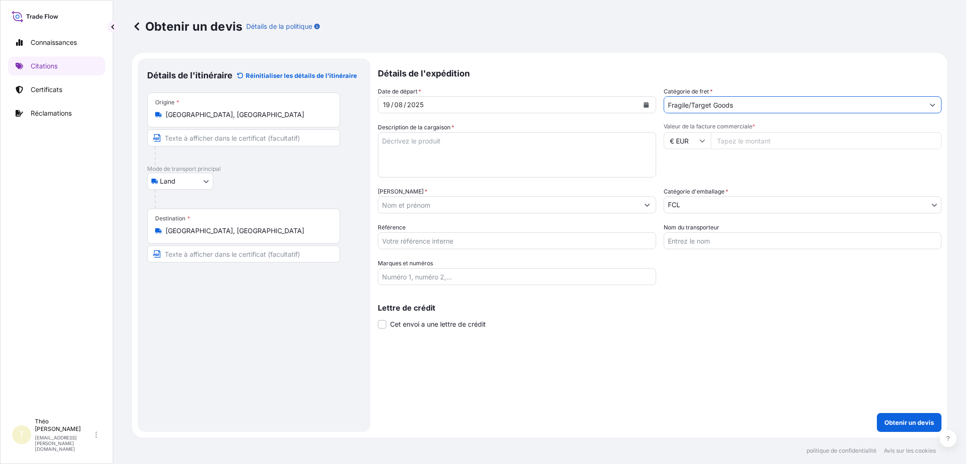
click at [486, 159] on textarea "Description de la cargaison *" at bounding box center [517, 154] width 278 height 45
click at [416, 140] on textarea "Pièces aéronotiques" at bounding box center [517, 154] width 278 height 45
type textarea "Pièces aéronautiques"
click at [746, 143] on input "Valeur de la facture commerciale *" at bounding box center [826, 140] width 231 height 17
type input "8452"
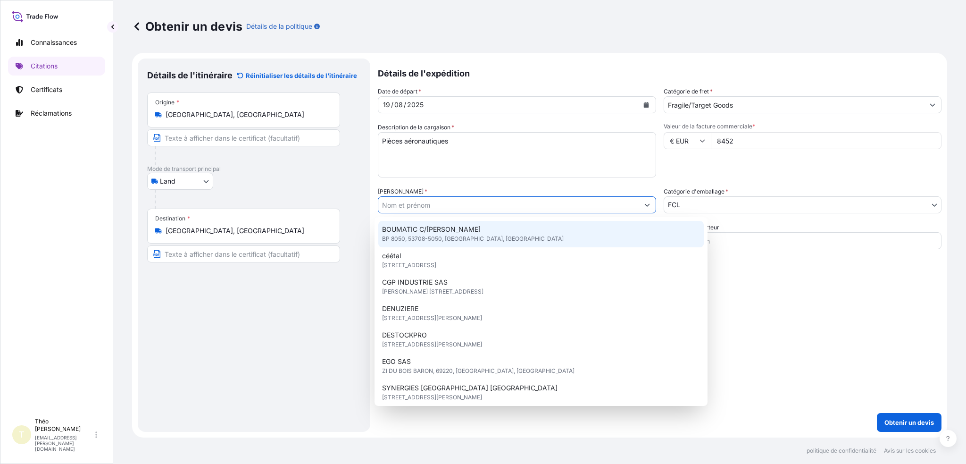
click at [428, 199] on input "Nommé Assuré *" at bounding box center [508, 204] width 260 height 17
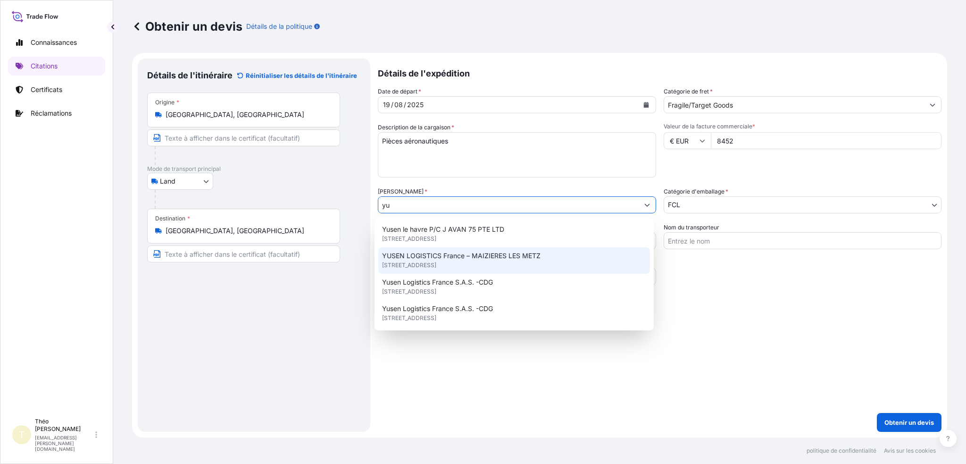
click at [417, 265] on span "69 route de Thionville, 57280, MAIZIERES LES METZ, FRANCE" at bounding box center [409, 264] width 54 height 9
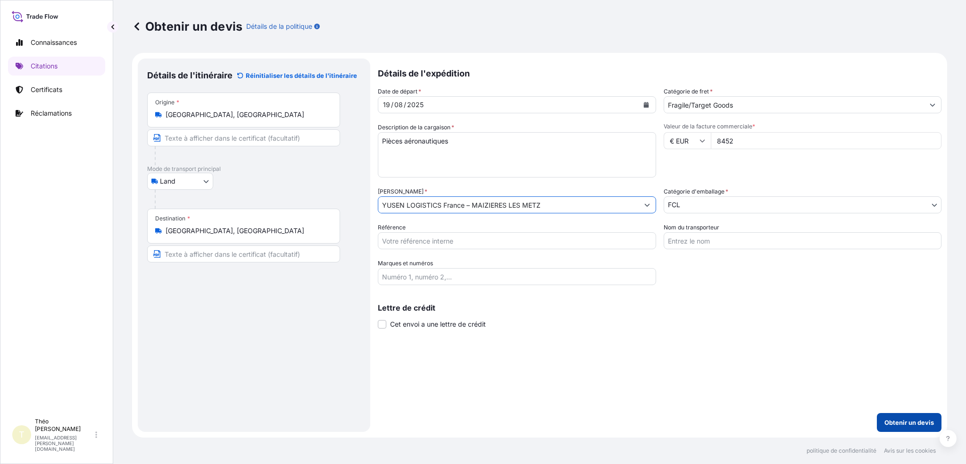
type input "YUSEN LOGISTICS France – MAIZIERES LES METZ"
click at [888, 421] on font "Obtenir un devis" at bounding box center [909, 422] width 50 height 8
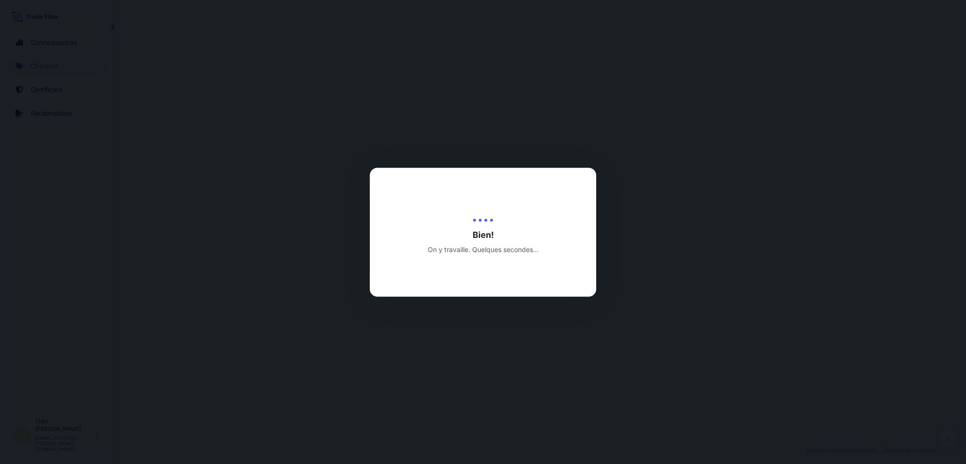
select select "Land"
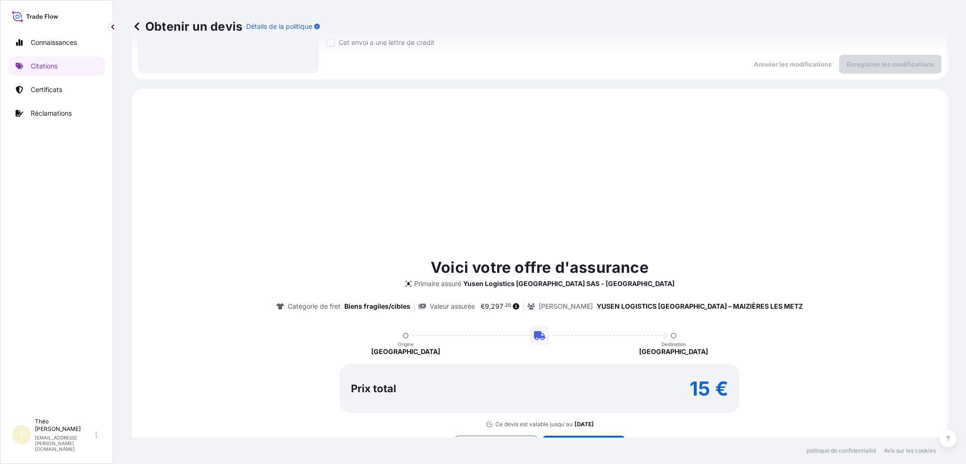
scroll to position [323, 0]
